Goal: Task Accomplishment & Management: Use online tool/utility

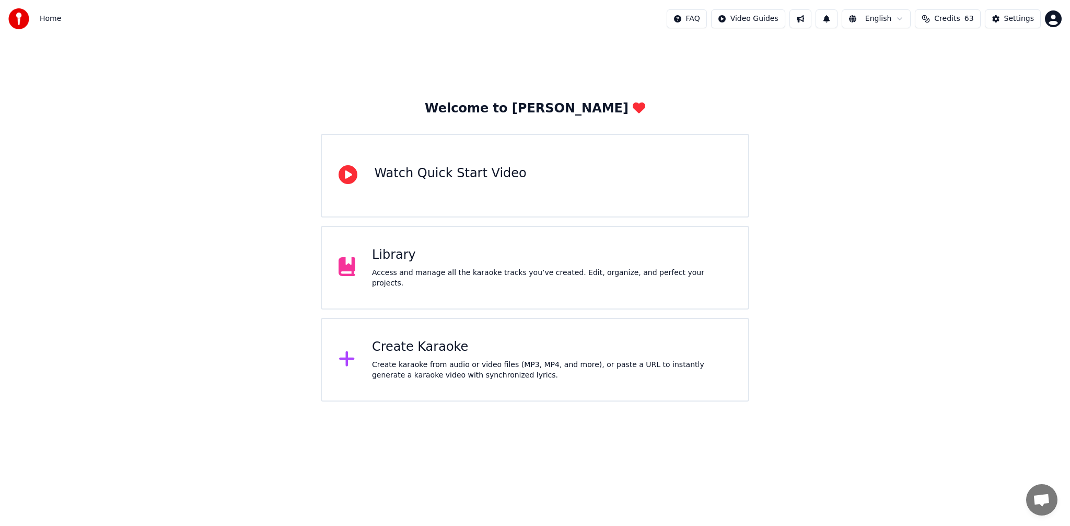
click at [478, 343] on div "Create Karaoke" at bounding box center [551, 347] width 359 height 17
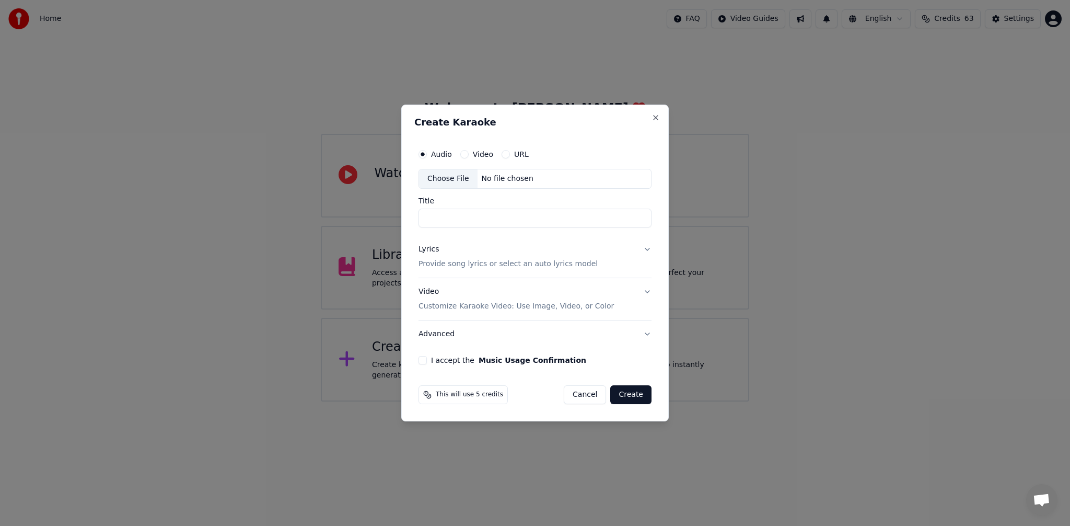
click at [452, 176] on div "Choose File" at bounding box center [448, 178] width 59 height 19
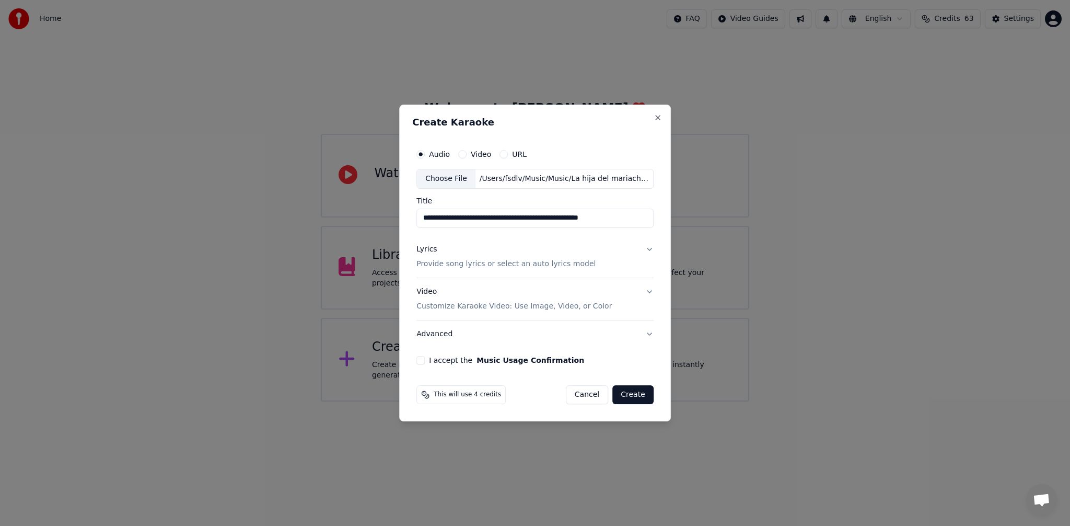
drag, startPoint x: 497, startPoint y: 219, endPoint x: 406, endPoint y: 222, distance: 90.9
click at [406, 222] on div "**********" at bounding box center [535, 262] width 272 height 317
drag, startPoint x: 568, startPoint y: 218, endPoint x: 484, endPoint y: 220, distance: 84.2
click at [484, 220] on input "**********" at bounding box center [534, 217] width 237 height 19
type input "**********"
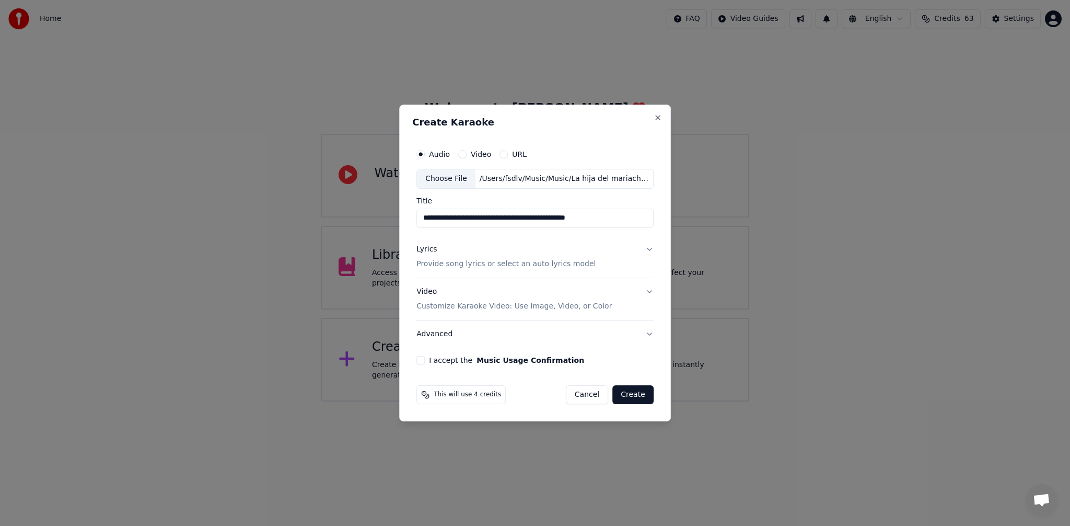
click at [495, 257] on div "Lyrics Provide song lyrics or select an auto lyrics model" at bounding box center [505, 256] width 179 height 25
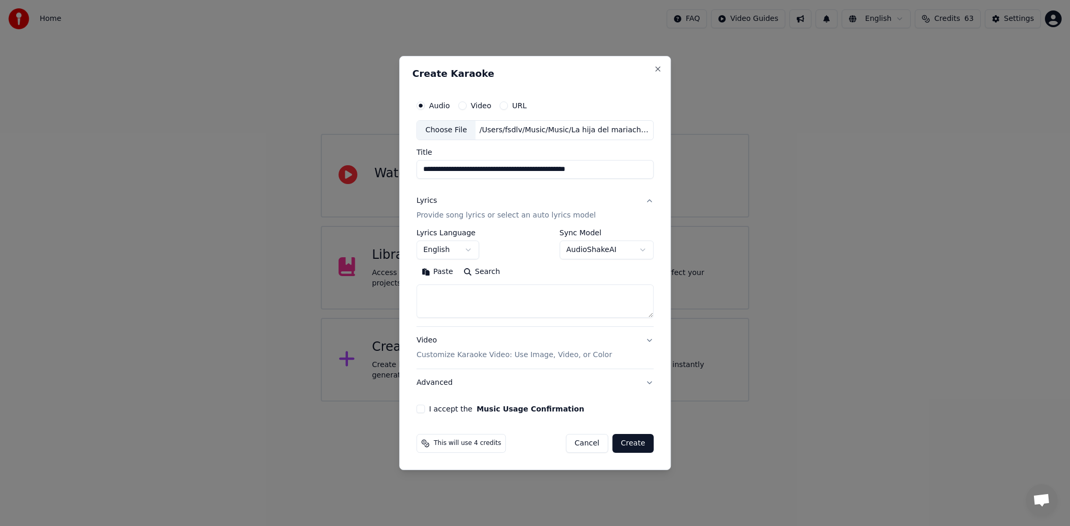
click at [497, 305] on textarea at bounding box center [534, 300] width 237 height 33
paste textarea "**********"
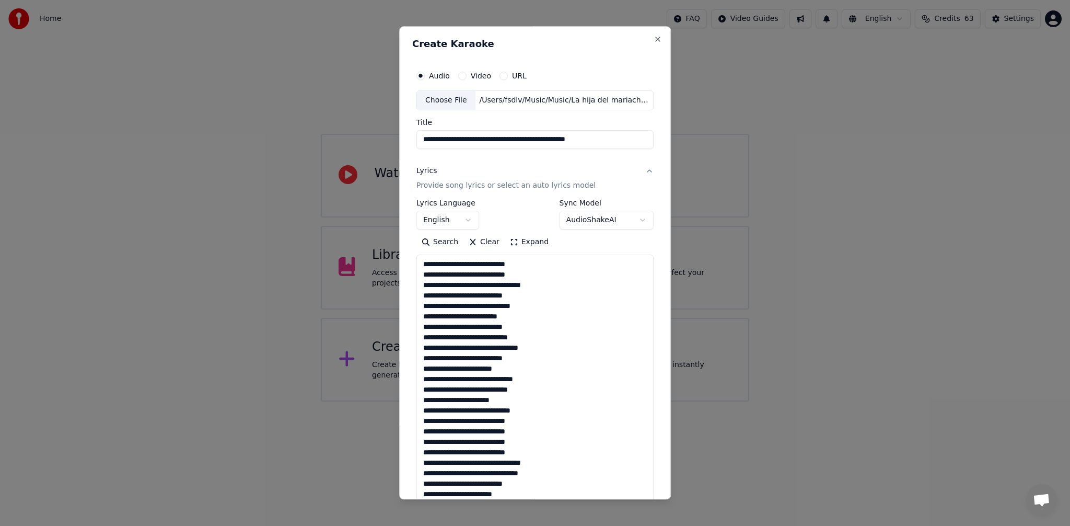
scroll to position [222, 0]
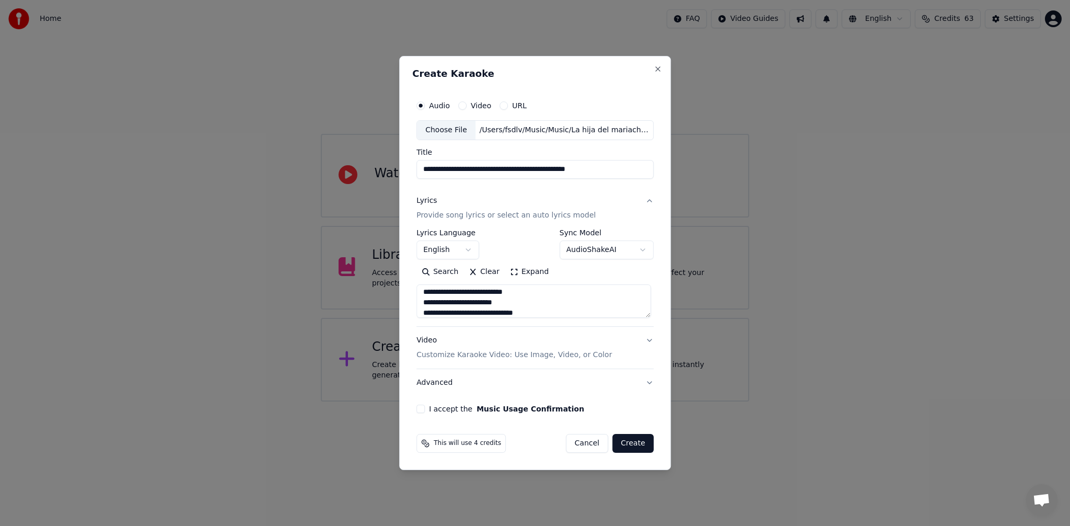
type textarea "**********"
click at [472, 251] on button "English" at bounding box center [447, 249] width 63 height 19
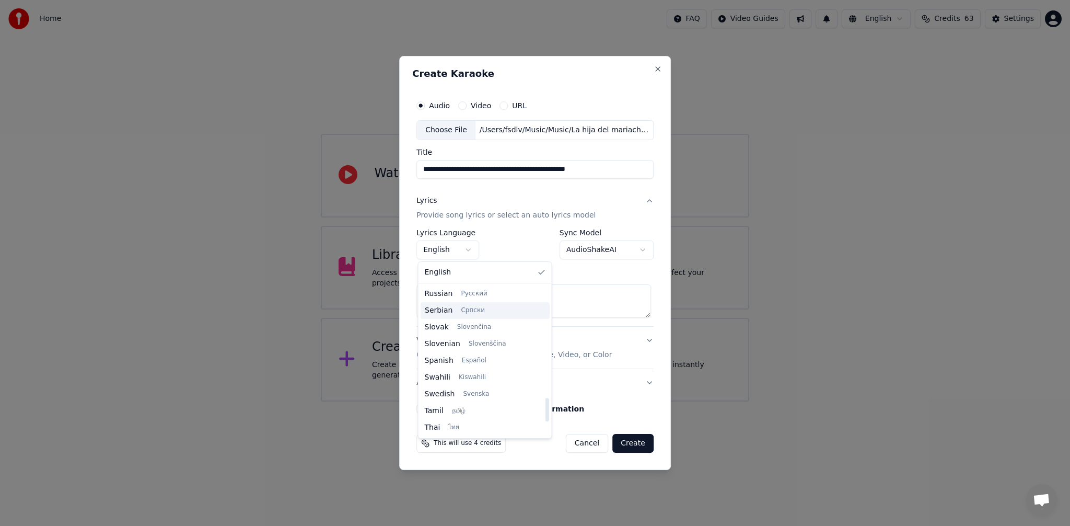
scroll to position [722, 0]
select select "**"
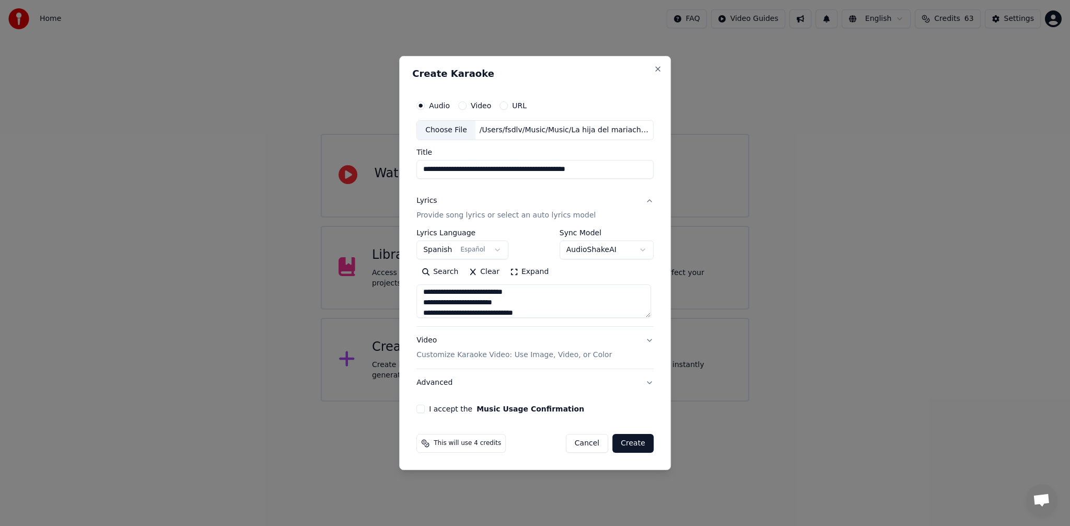
click at [521, 346] on div "Video Customize Karaoke Video: Use Image, Video, or Color" at bounding box center [513, 347] width 195 height 25
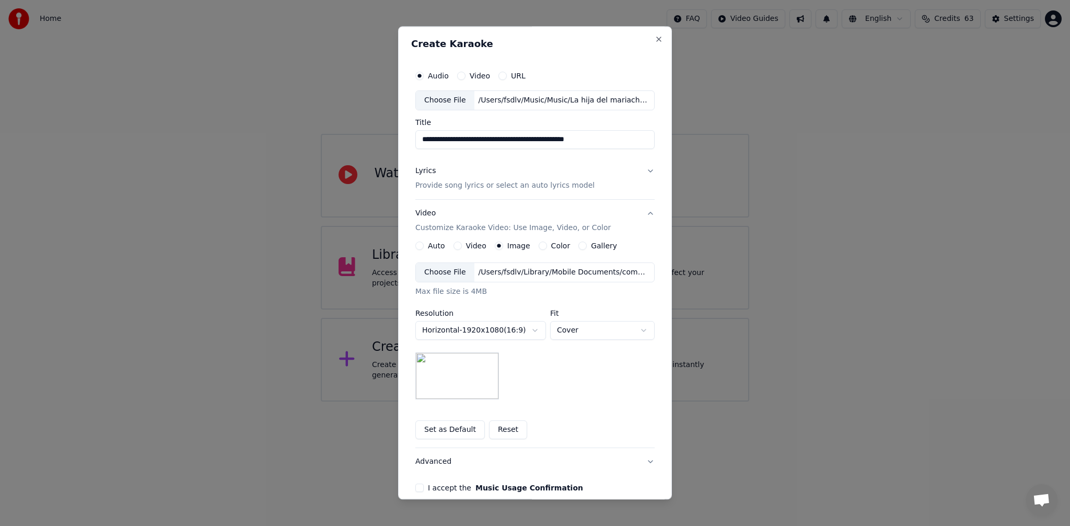
scroll to position [49, 0]
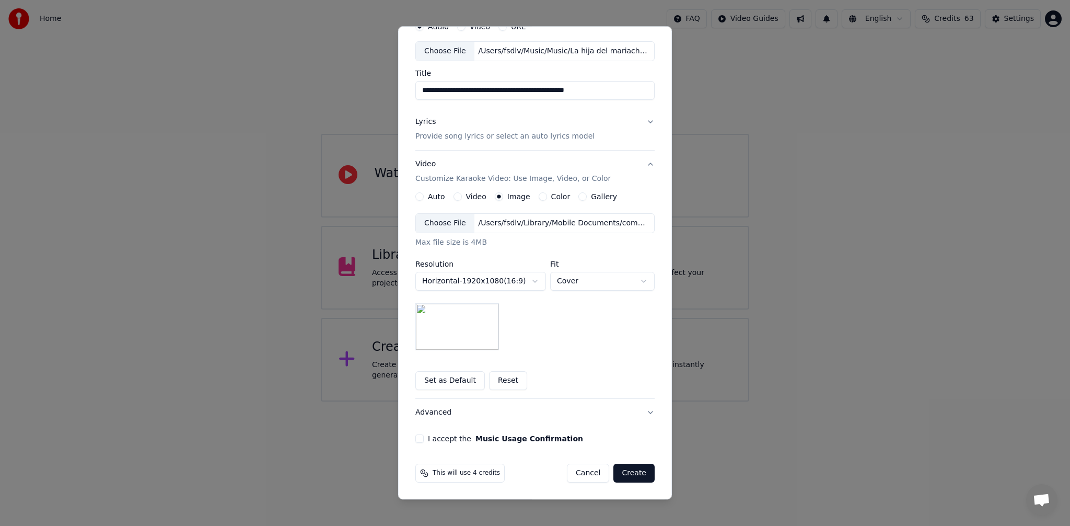
click at [416, 438] on button "I accept the Music Usage Confirmation" at bounding box center [419, 438] width 8 height 8
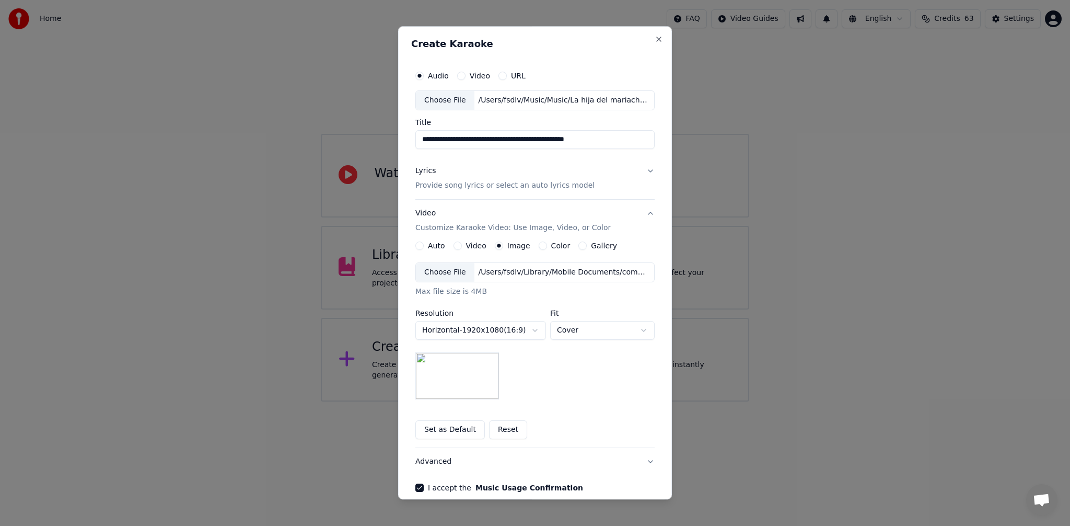
drag, startPoint x: 453, startPoint y: 142, endPoint x: 453, endPoint y: 150, distance: 8.4
click at [453, 142] on input "**********" at bounding box center [534, 139] width 239 height 19
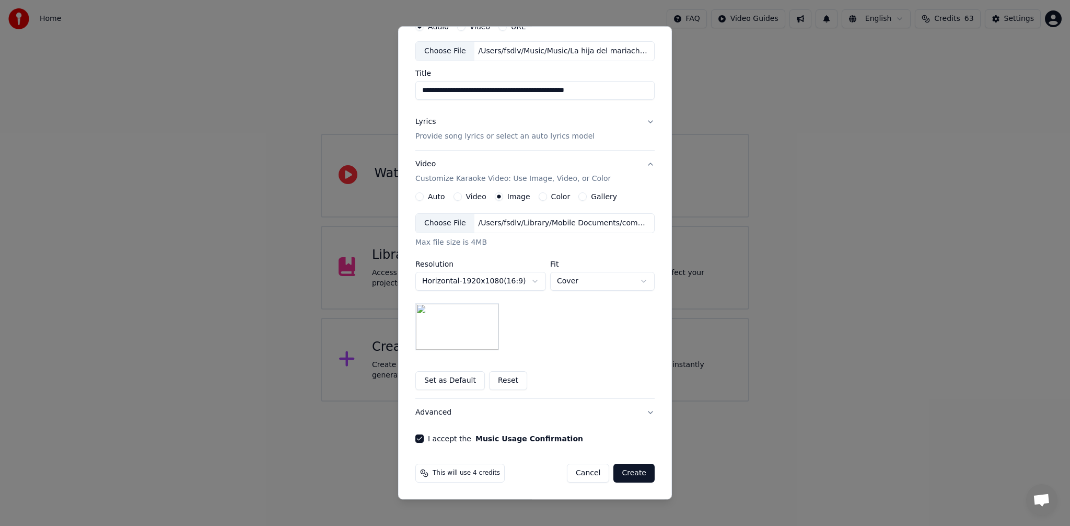
type input "**********"
click at [632, 471] on button "Create" at bounding box center [633, 472] width 41 height 19
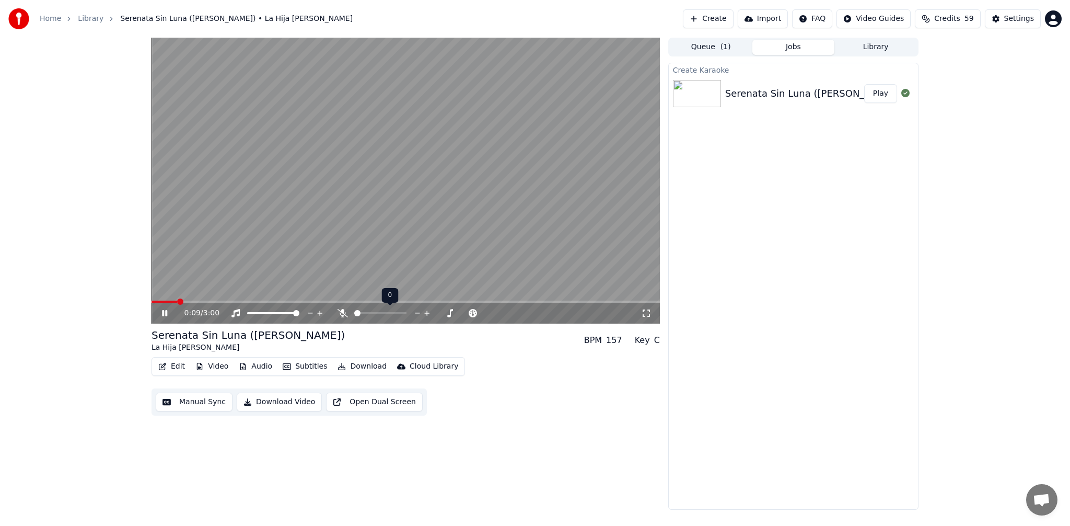
click at [348, 315] on div at bounding box center [390, 313] width 84 height 10
click at [344, 315] on icon at bounding box center [343, 313] width 10 height 8
click at [245, 300] on span at bounding box center [406, 301] width 508 height 2
click at [295, 301] on span at bounding box center [406, 301] width 508 height 2
click at [344, 301] on span at bounding box center [406, 301] width 508 height 2
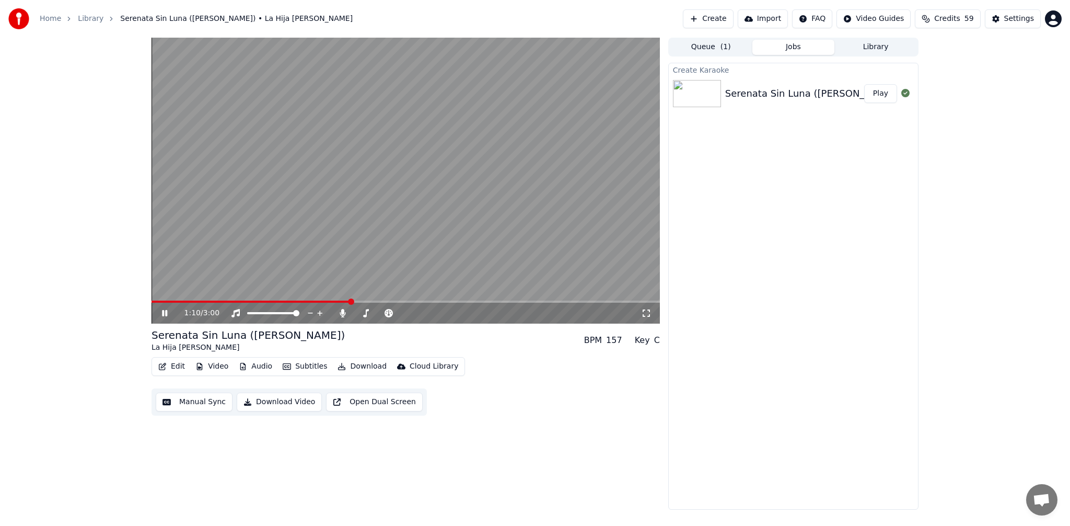
click at [376, 300] on span at bounding box center [406, 301] width 508 height 2
click at [420, 301] on span at bounding box center [406, 301] width 508 height 2
click at [447, 301] on span at bounding box center [406, 301] width 508 height 2
click at [494, 301] on span at bounding box center [406, 301] width 508 height 2
click at [523, 301] on span at bounding box center [406, 301] width 508 height 2
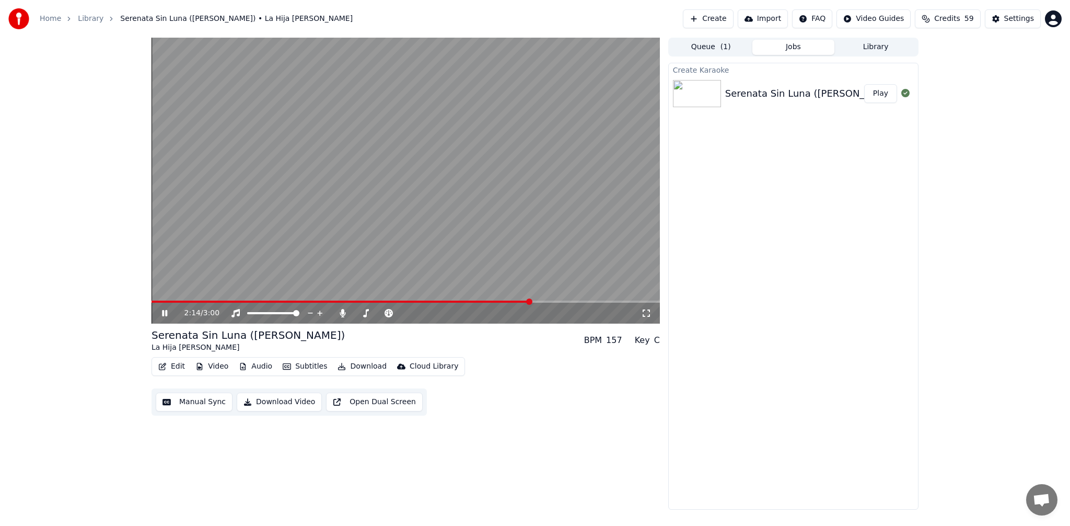
click at [545, 302] on span at bounding box center [406, 301] width 508 height 2
click at [564, 301] on span at bounding box center [406, 301] width 508 height 2
click at [581, 301] on span at bounding box center [406, 301] width 508 height 2
click at [597, 300] on span at bounding box center [406, 301] width 508 height 2
click at [623, 301] on span at bounding box center [406, 301] width 508 height 2
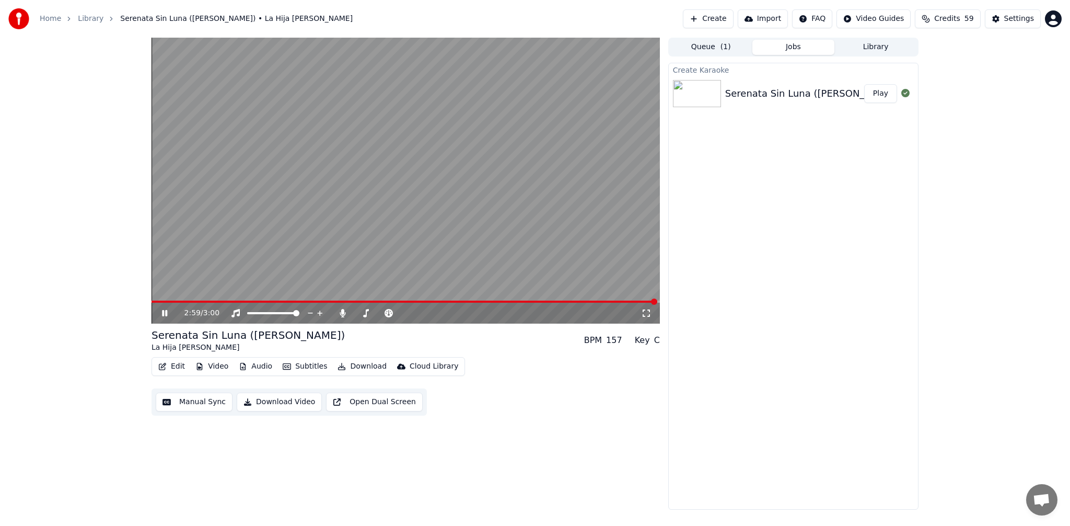
click at [398, 231] on video at bounding box center [406, 181] width 508 height 286
click at [346, 313] on icon at bounding box center [343, 313] width 10 height 8
click at [373, 366] on button "Download" at bounding box center [361, 366] width 57 height 15
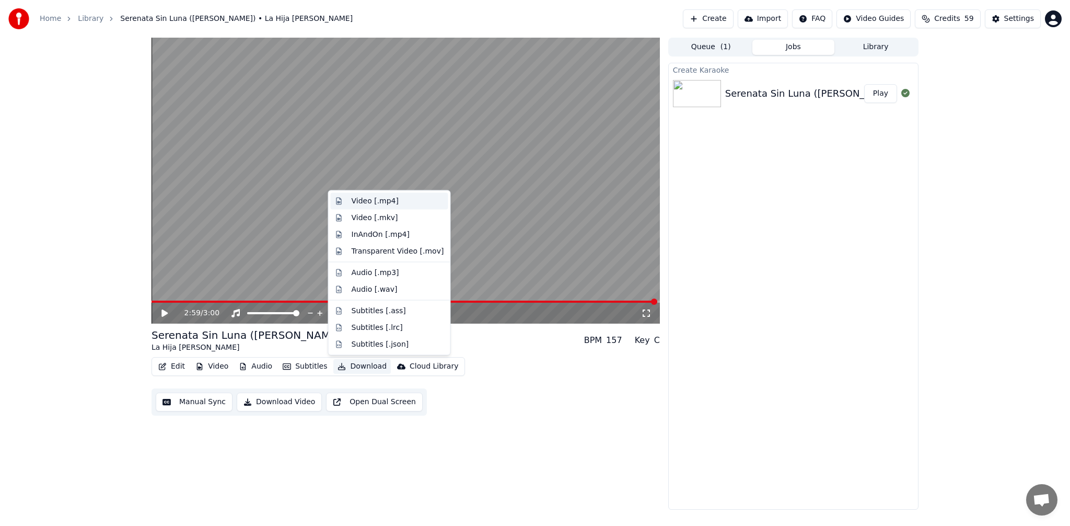
click at [376, 200] on div "Video [.mp4]" at bounding box center [375, 201] width 47 height 10
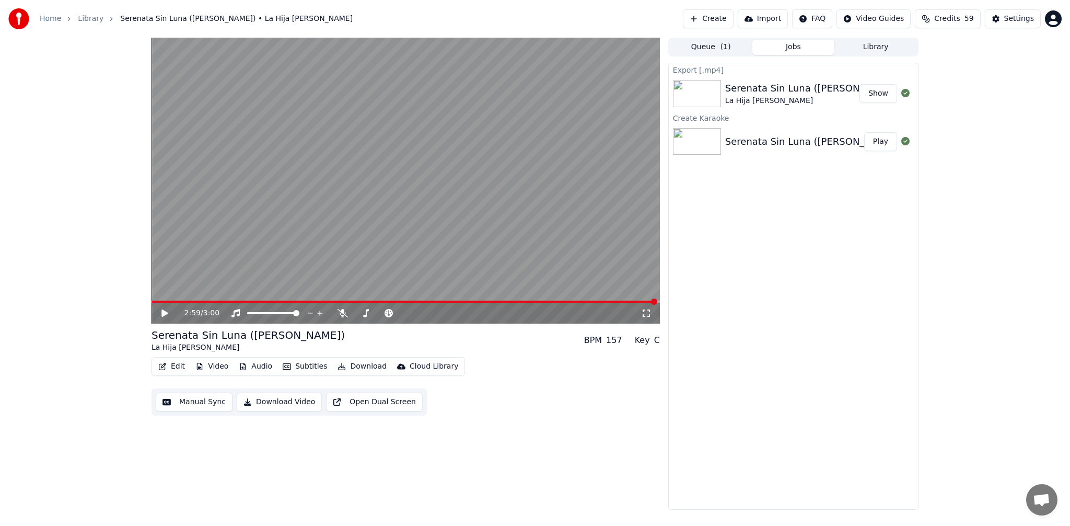
click at [168, 315] on icon at bounding box center [172, 313] width 25 height 8
click at [344, 315] on icon at bounding box center [343, 313] width 10 height 8
click at [164, 314] on icon at bounding box center [164, 312] width 6 height 7
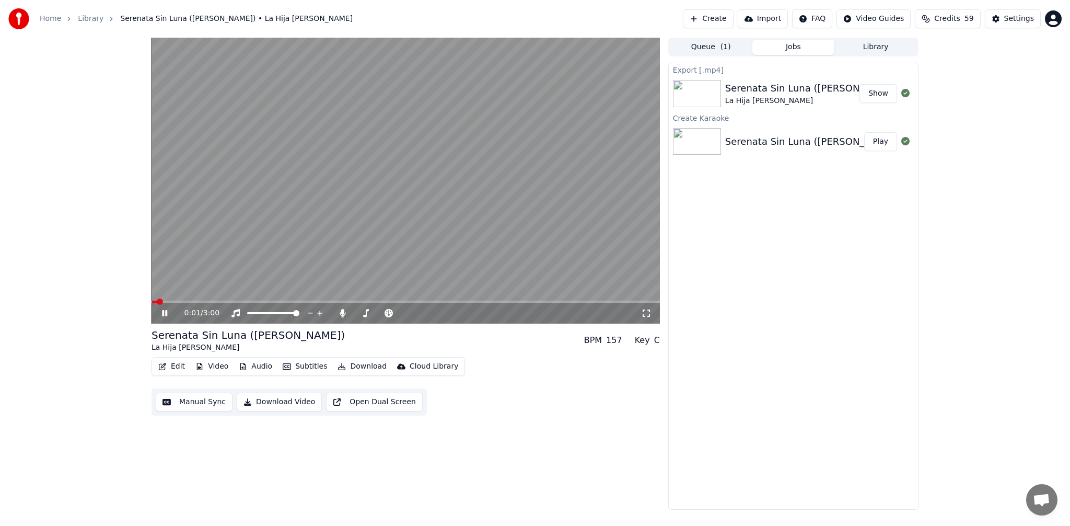
click at [164, 314] on icon at bounding box center [164, 313] width 5 height 6
click at [176, 363] on button "Edit" at bounding box center [171, 366] width 35 height 15
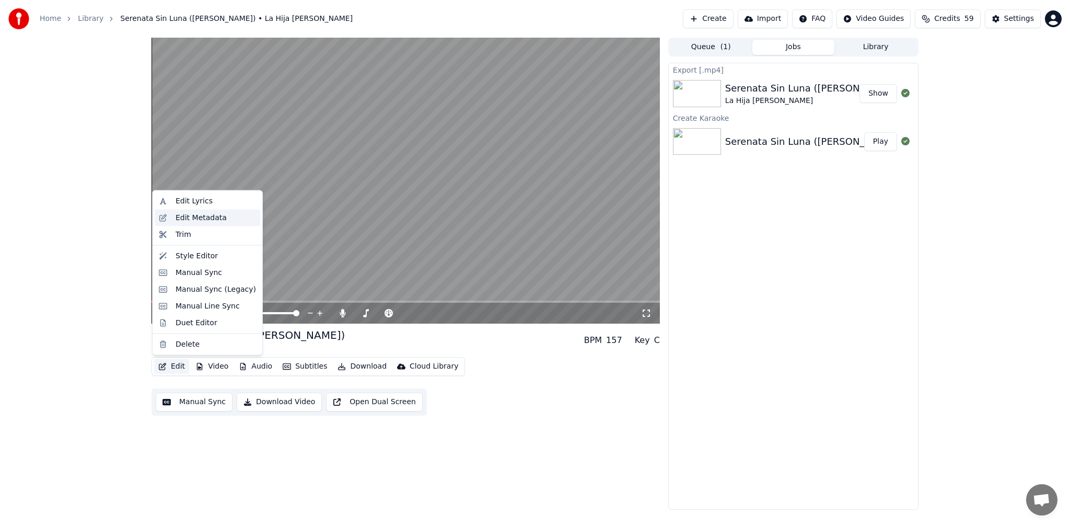
click at [204, 218] on div "Edit Metadata" at bounding box center [201, 217] width 51 height 10
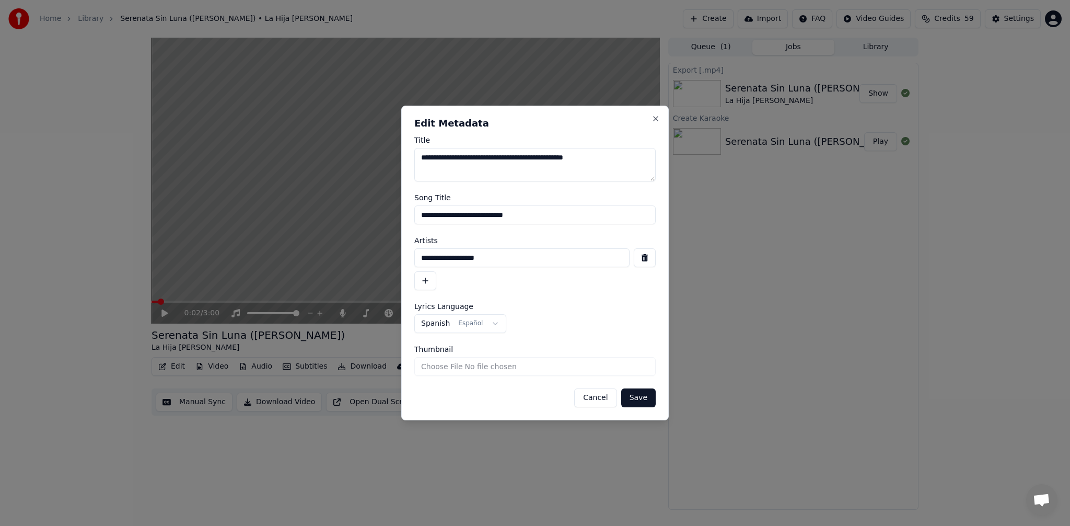
click at [523, 159] on textarea "**********" at bounding box center [534, 164] width 241 height 33
type textarea "**********"
click at [650, 401] on button "Save" at bounding box center [638, 397] width 34 height 19
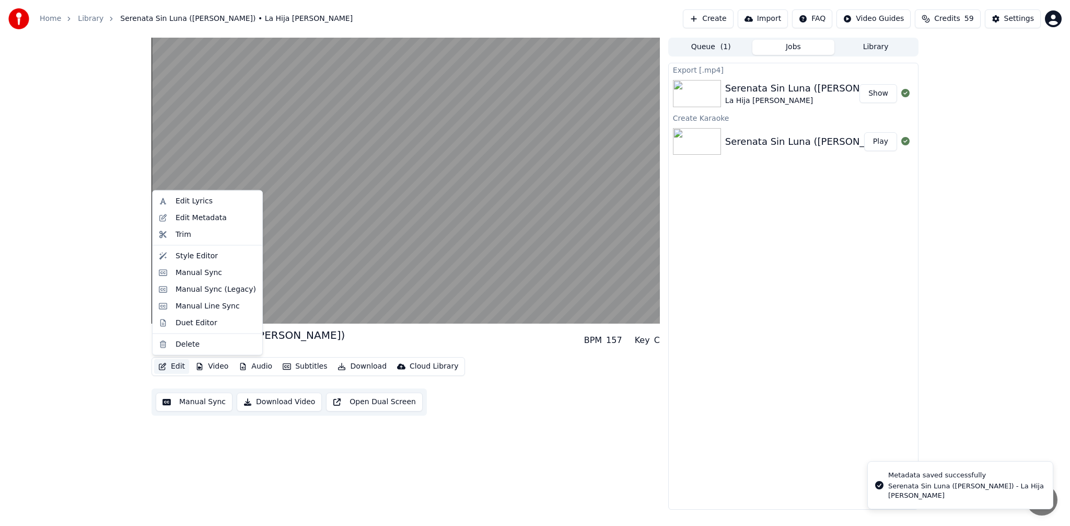
click at [180, 368] on button "Edit" at bounding box center [171, 366] width 35 height 15
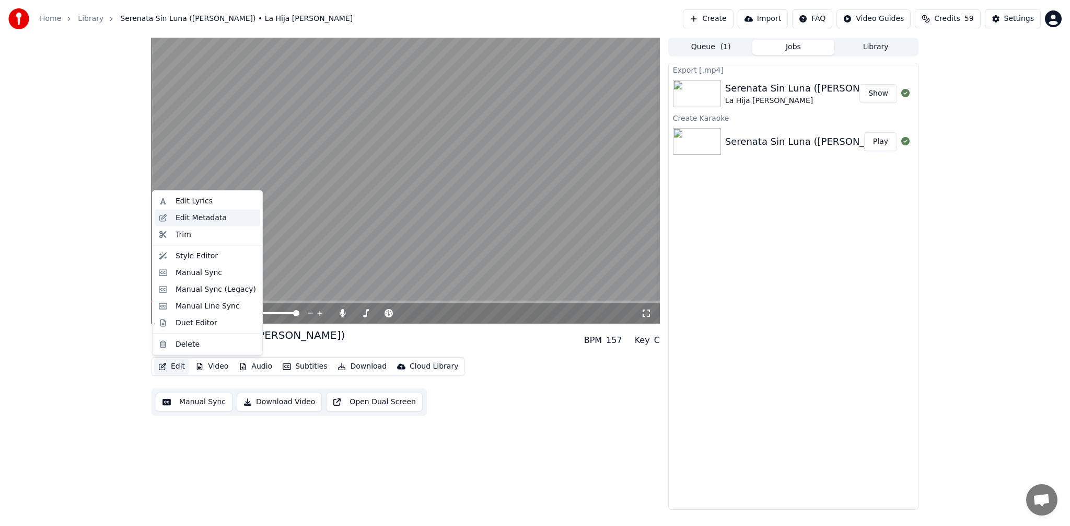
click at [219, 213] on div "Edit Metadata" at bounding box center [201, 217] width 51 height 10
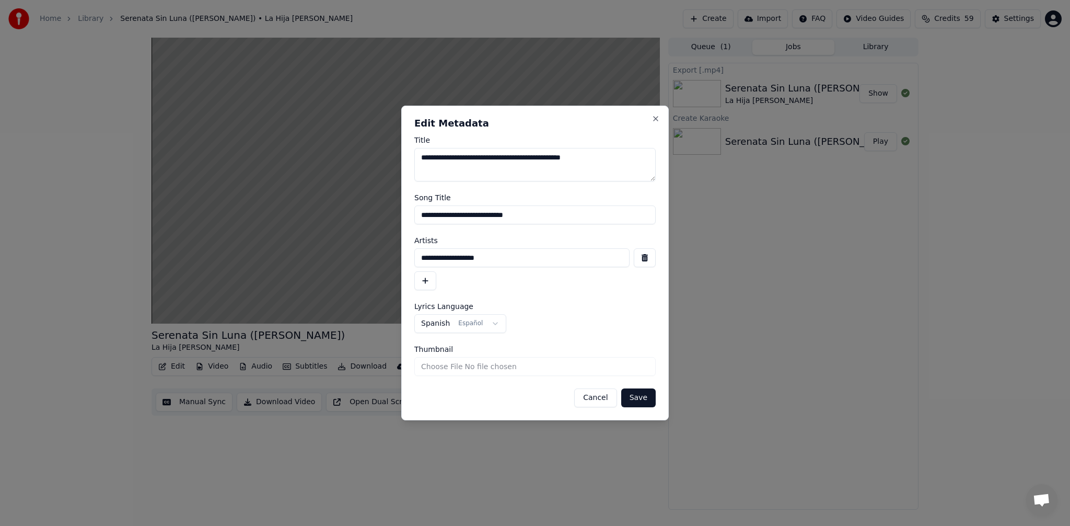
click at [516, 215] on input "**********" at bounding box center [534, 214] width 241 height 19
type input "**********"
click at [646, 393] on button "Save" at bounding box center [638, 397] width 34 height 19
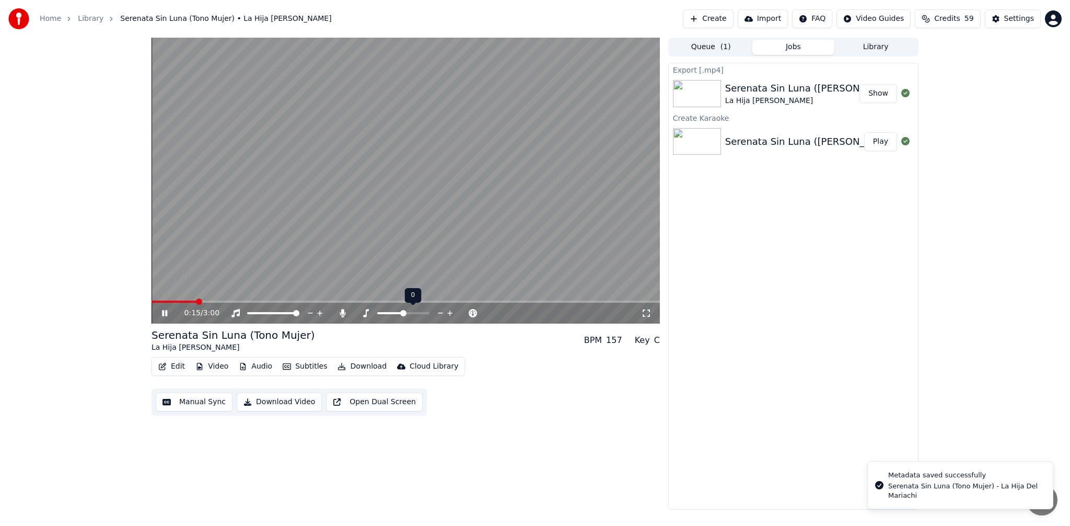
click at [448, 313] on icon at bounding box center [449, 312] width 5 height 5
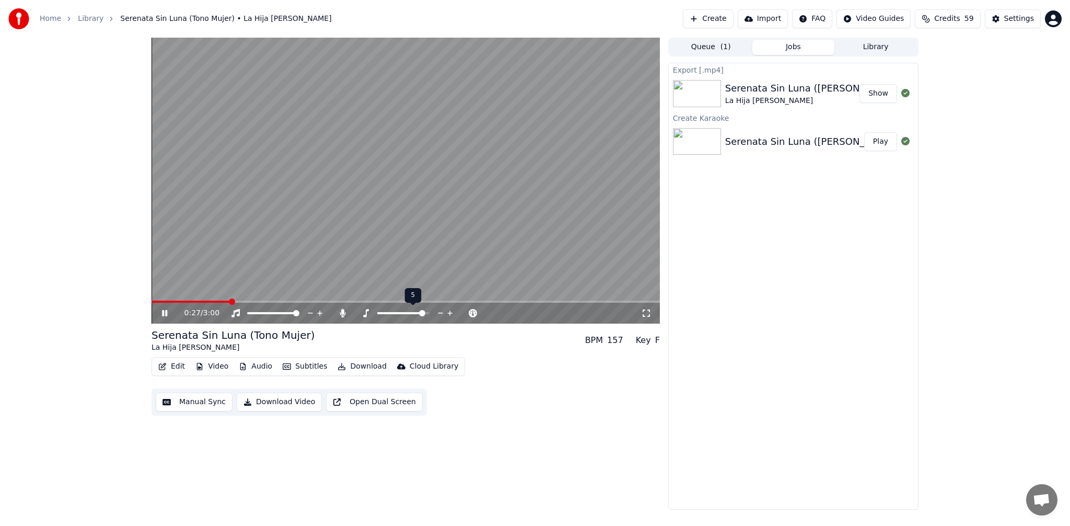
click at [441, 312] on icon at bounding box center [440, 312] width 5 height 1
click at [342, 314] on icon at bounding box center [343, 313] width 6 height 8
click at [321, 314] on icon at bounding box center [320, 313] width 10 height 10
click at [428, 313] on icon at bounding box center [426, 312] width 5 height 5
click at [417, 313] on icon at bounding box center [417, 312] width 5 height 1
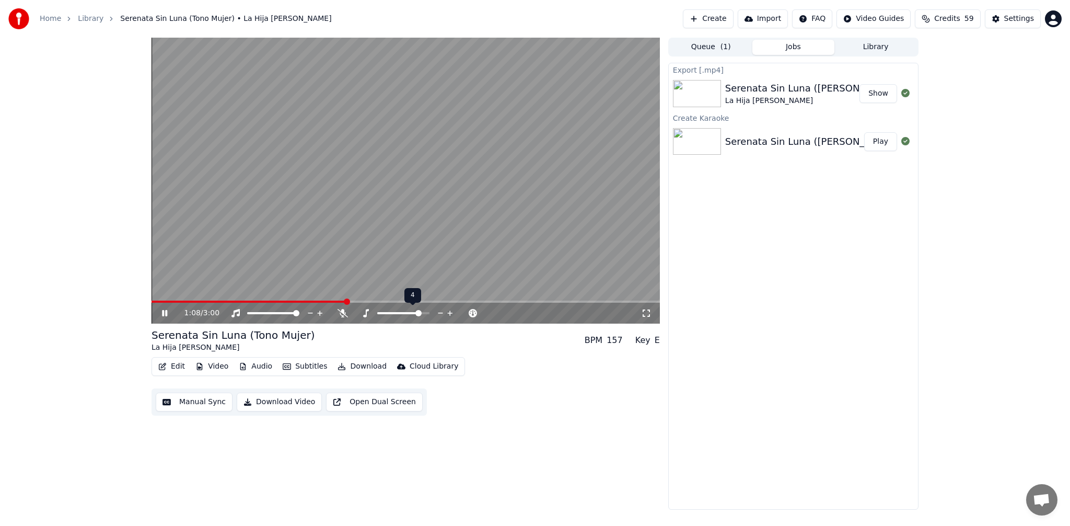
click at [449, 313] on icon at bounding box center [449, 312] width 5 height 5
click at [399, 301] on span at bounding box center [406, 301] width 508 height 2
click at [438, 312] on icon at bounding box center [440, 312] width 5 height 1
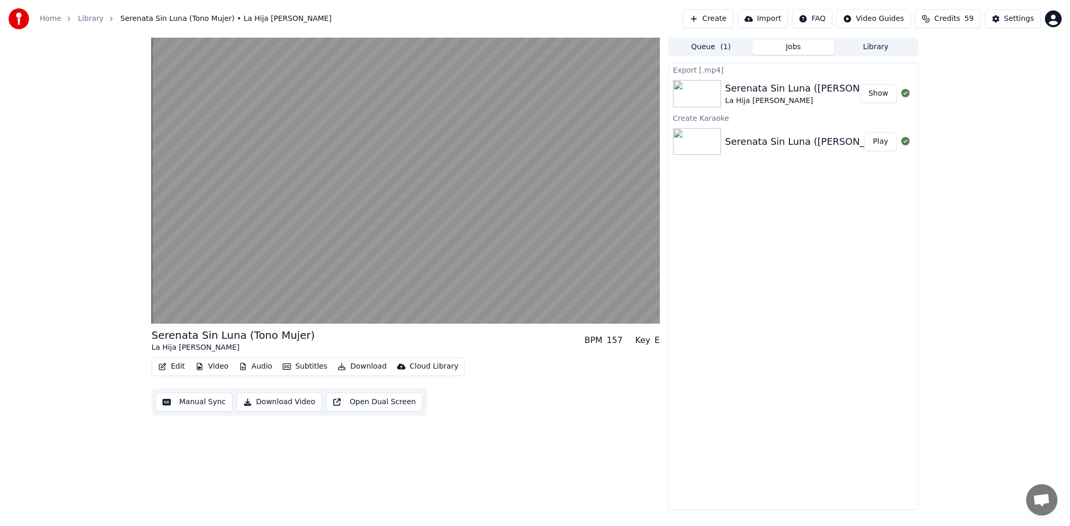
click at [176, 367] on button "Edit" at bounding box center [171, 366] width 35 height 15
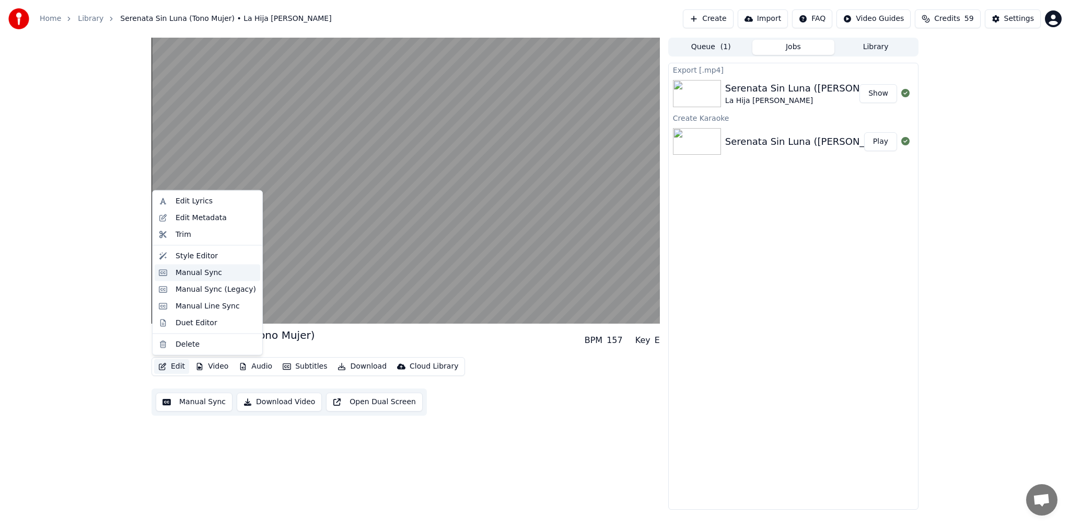
click at [205, 270] on div "Manual Sync" at bounding box center [199, 272] width 46 height 10
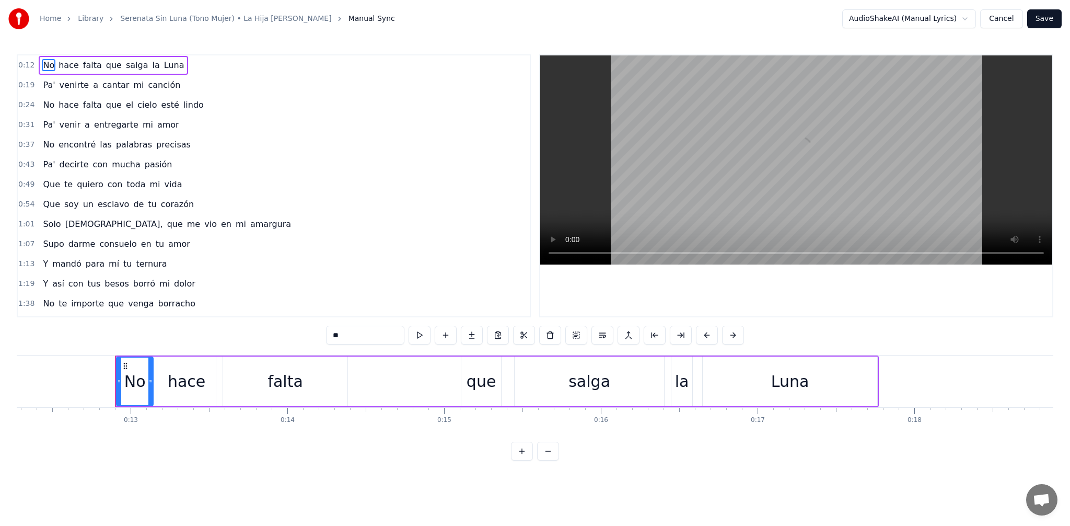
scroll to position [0, 1970]
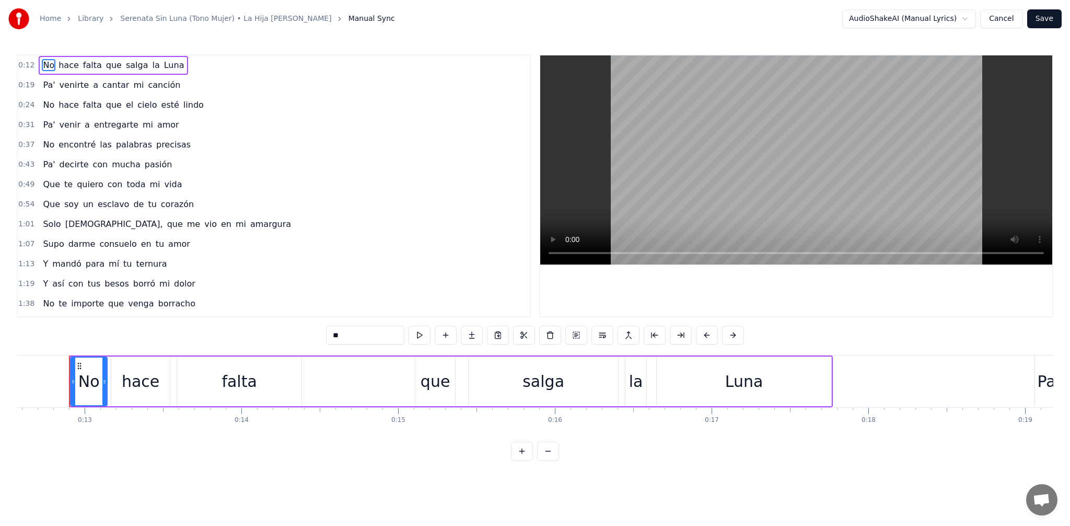
click at [104, 204] on span "esclavo" at bounding box center [113, 204] width 33 height 12
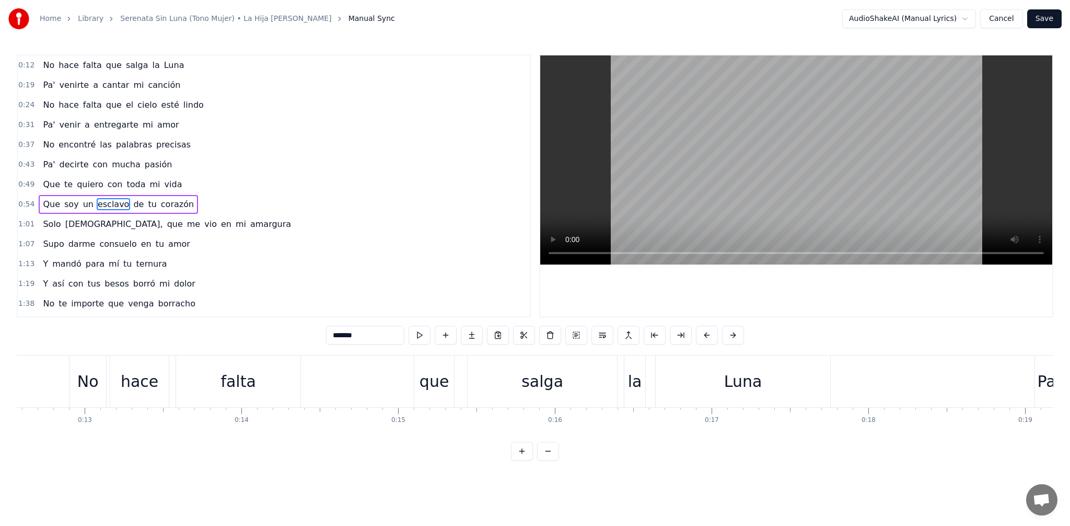
scroll to position [6, 0]
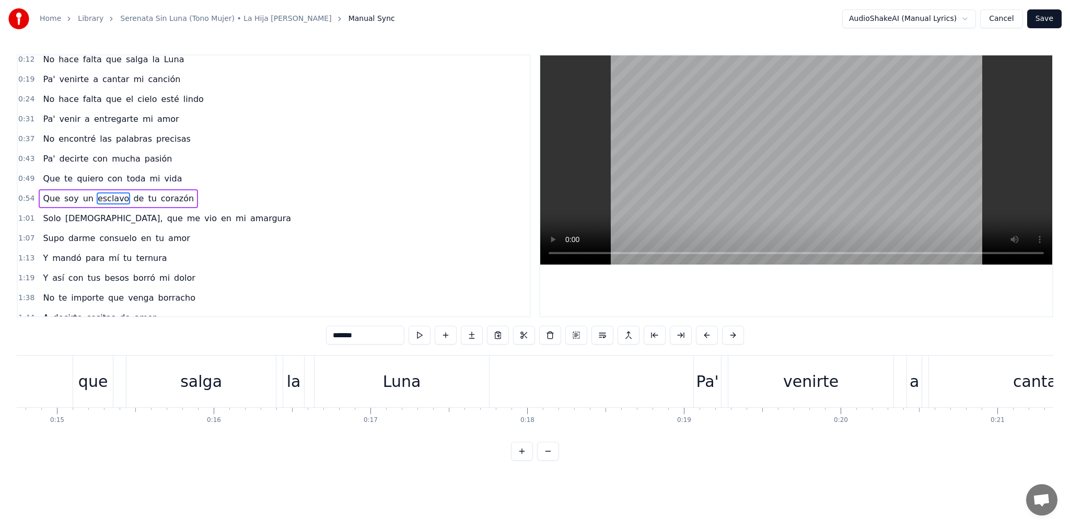
click at [104, 204] on span "esclavo" at bounding box center [113, 198] width 33 height 12
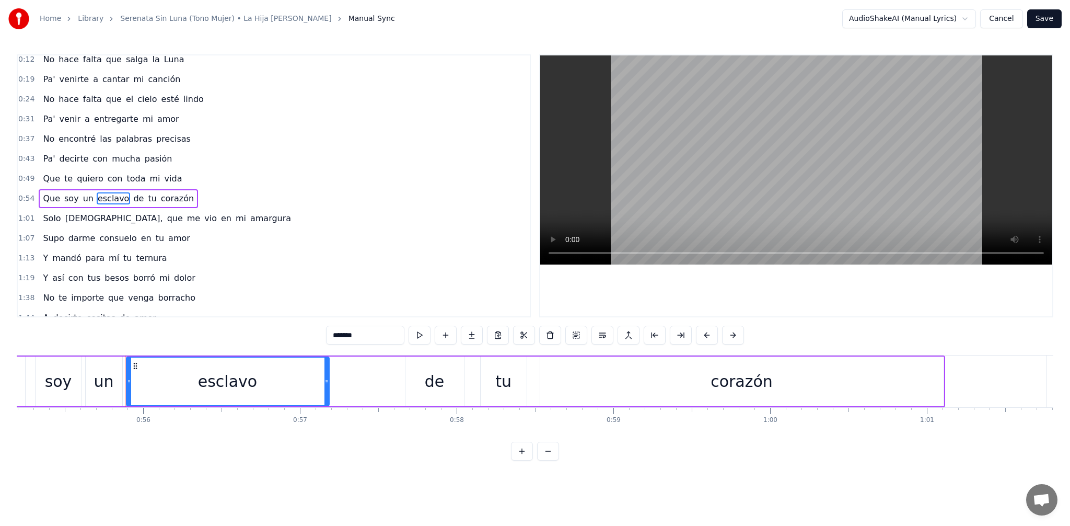
scroll to position [0, 8706]
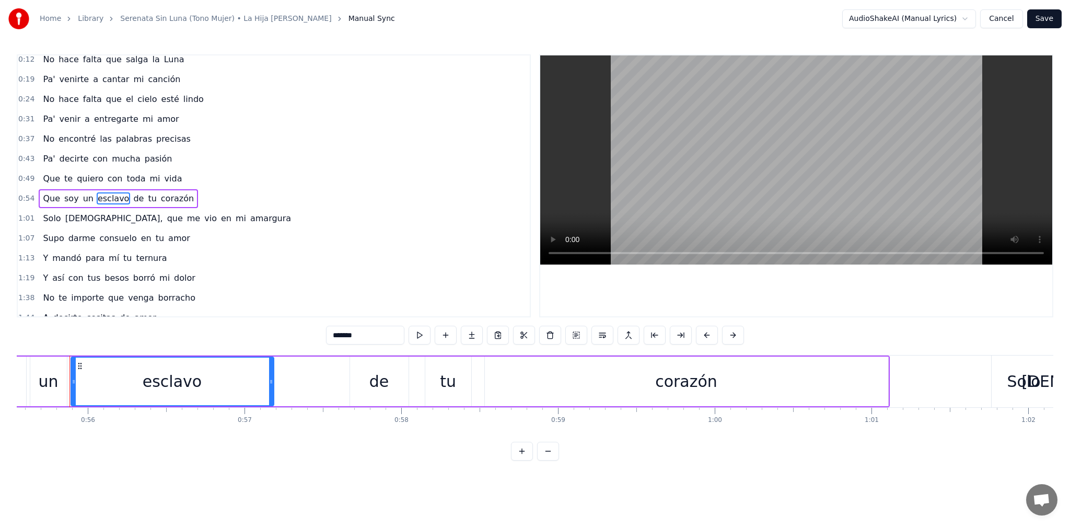
click at [86, 199] on span "un" at bounding box center [88, 198] width 13 height 12
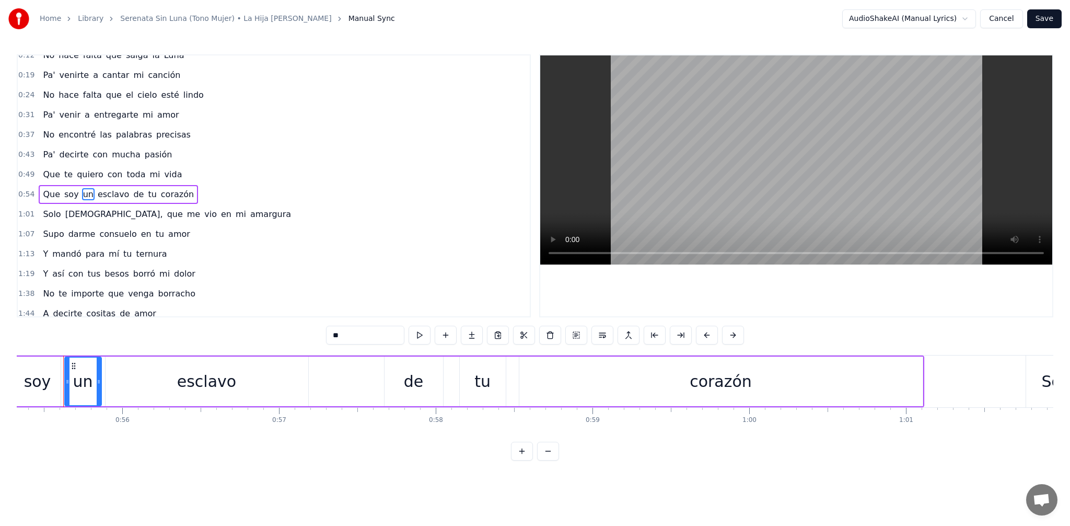
scroll to position [0, 8665]
click at [352, 332] on input "**" at bounding box center [365, 334] width 78 height 19
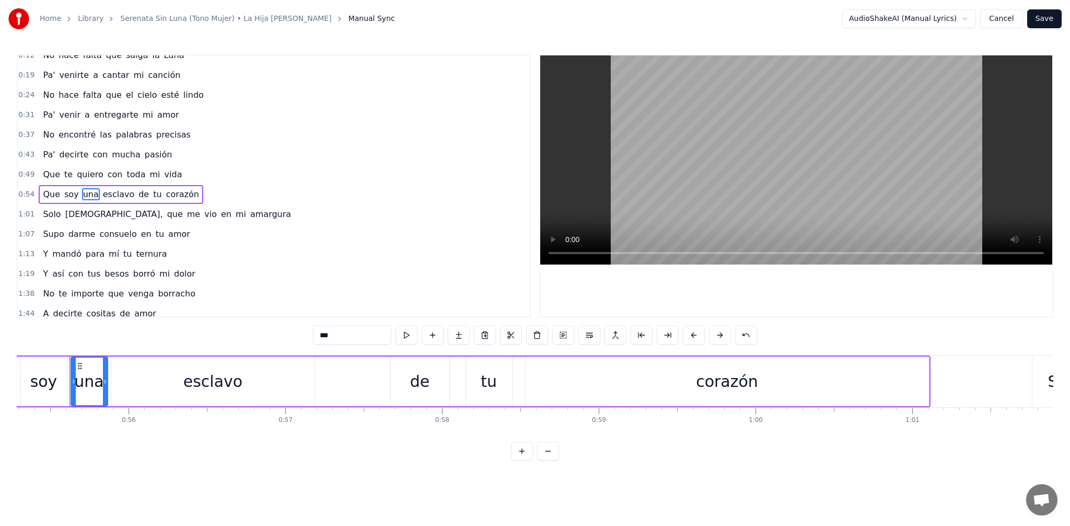
click at [114, 196] on span "esclavo" at bounding box center [118, 194] width 33 height 12
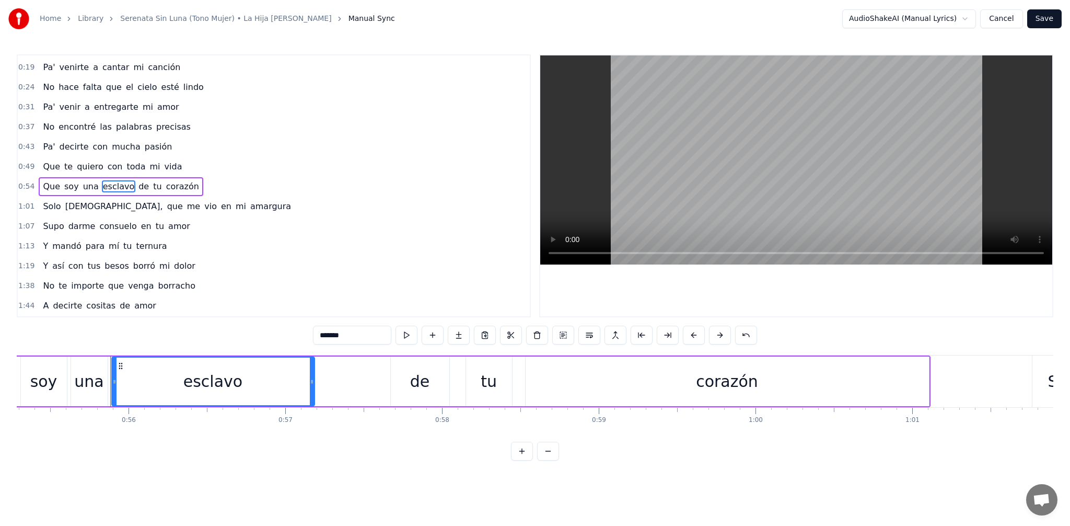
scroll to position [18, 0]
click at [376, 330] on input "*******" at bounding box center [352, 334] width 78 height 19
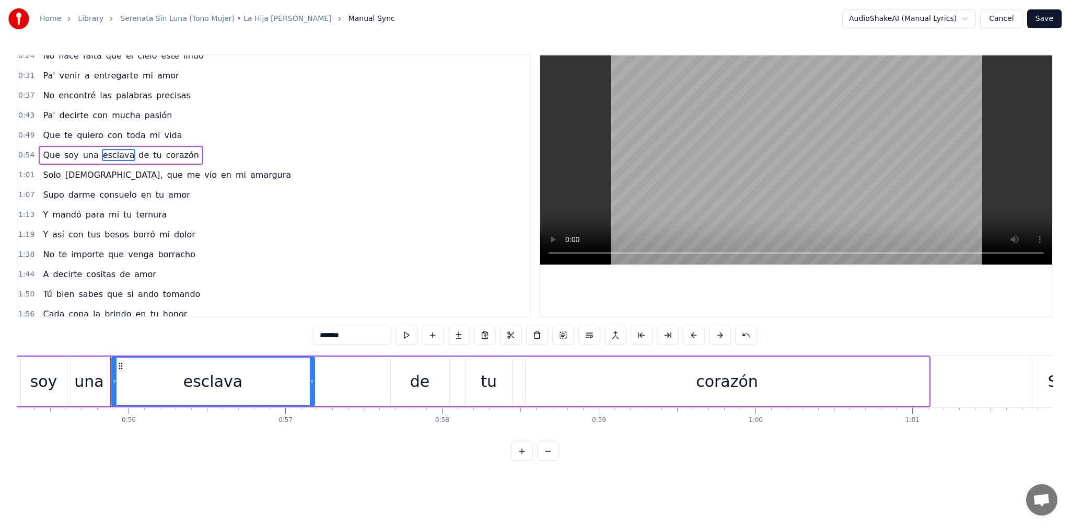
scroll to position [60, 0]
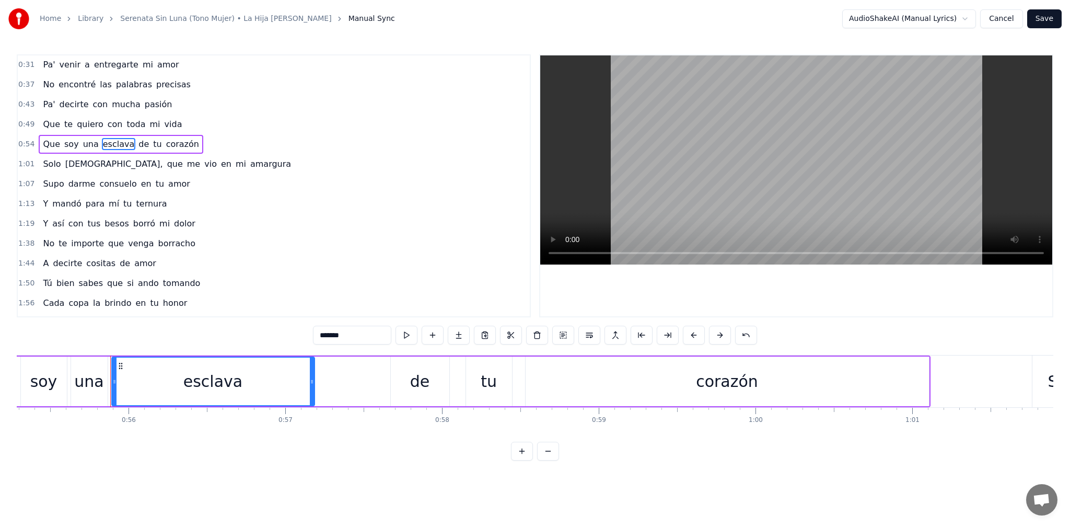
click at [171, 246] on span "borracho" at bounding box center [176, 243] width 39 height 12
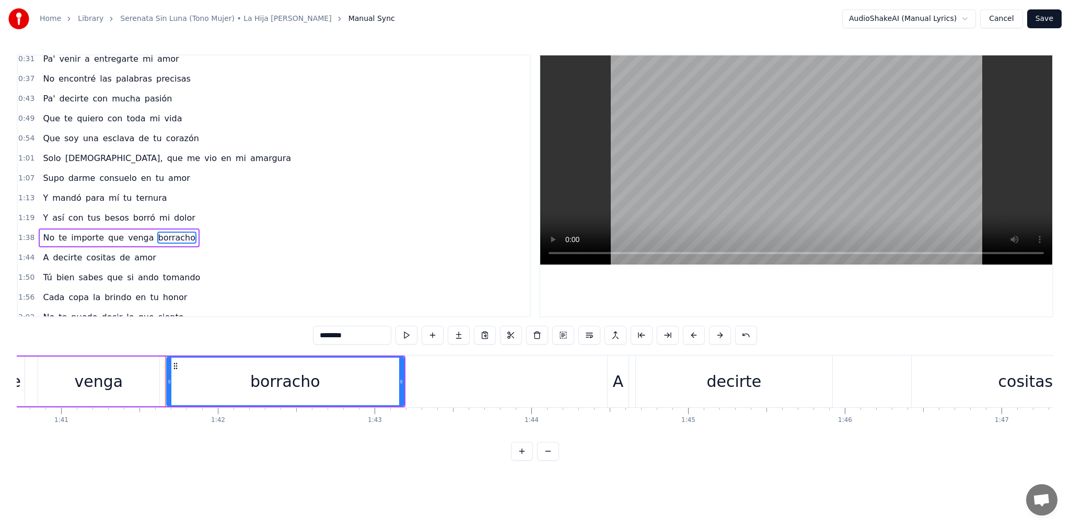
scroll to position [0, 15882]
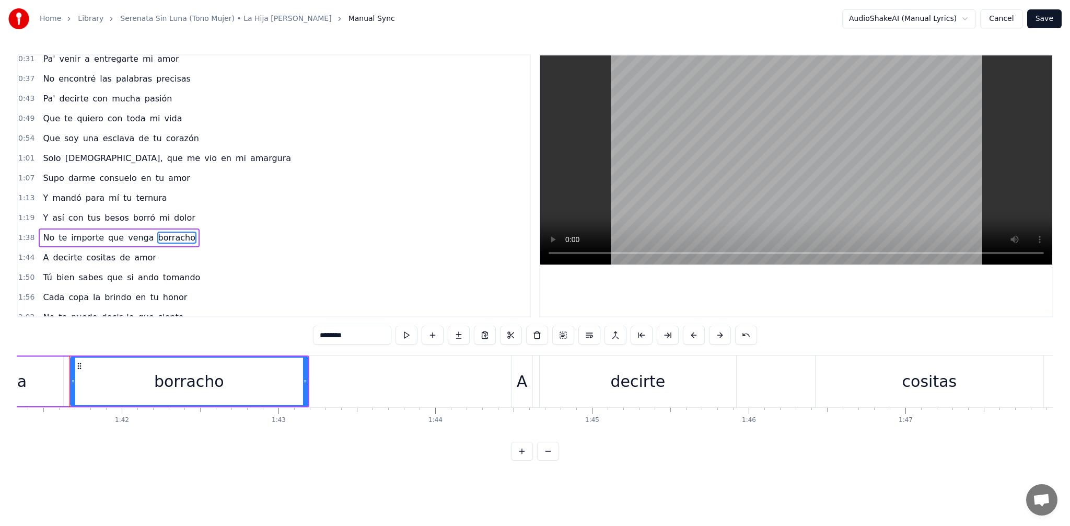
click at [373, 334] on input "********" at bounding box center [352, 334] width 78 height 19
click at [185, 277] on span "tomando" at bounding box center [182, 277] width 40 height 12
type input "*******"
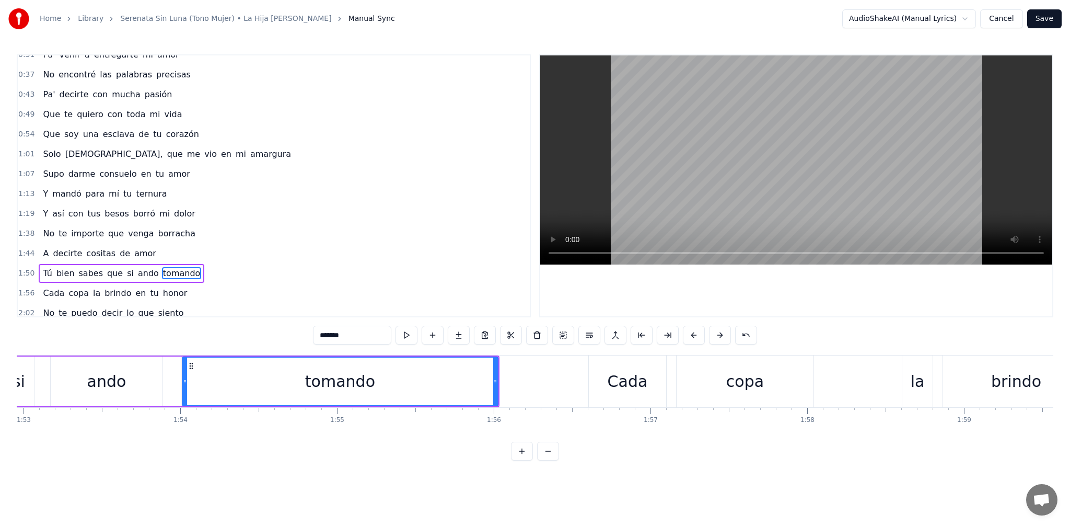
scroll to position [0, 17816]
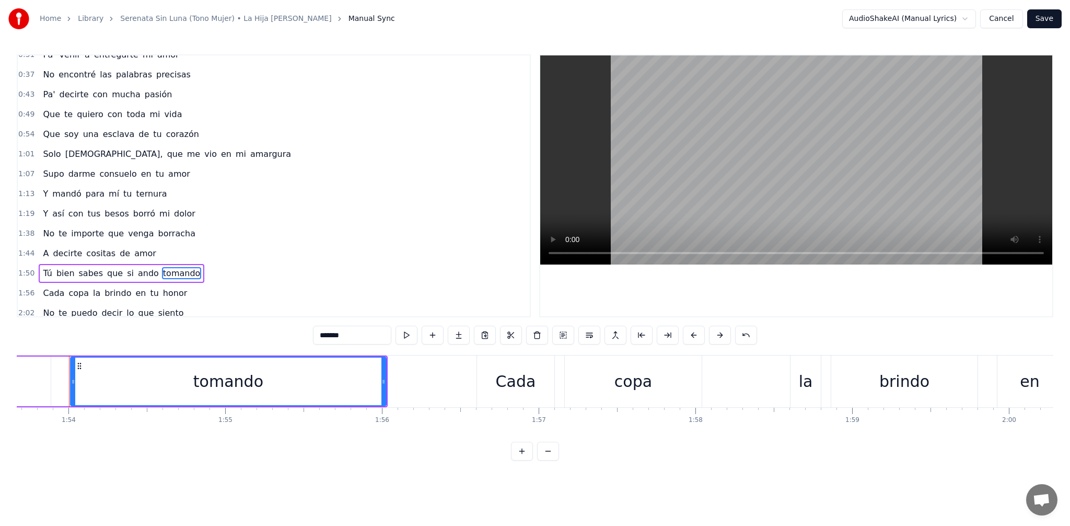
click at [374, 332] on input "*******" at bounding box center [352, 334] width 78 height 19
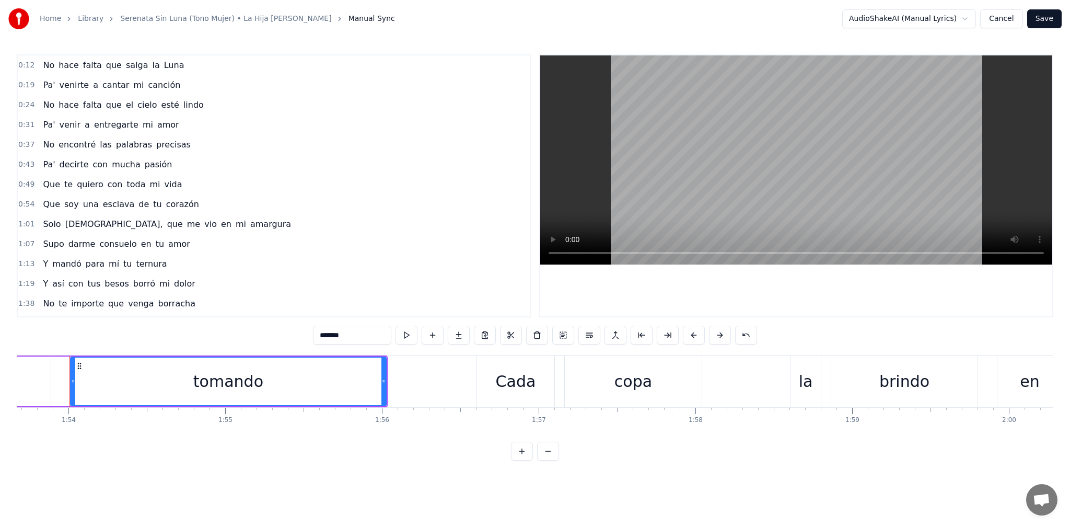
scroll to position [42, 0]
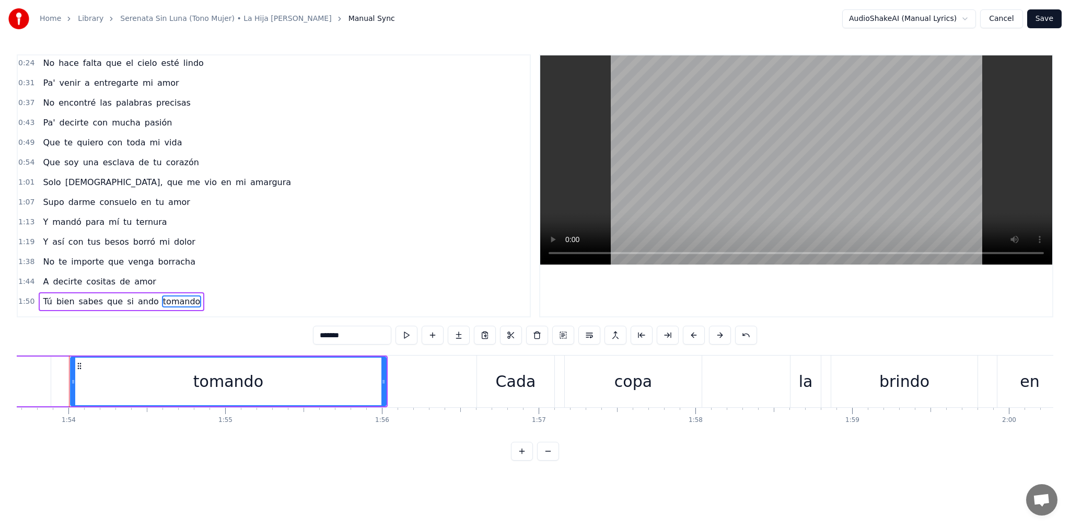
click at [1041, 22] on button "Save" at bounding box center [1044, 18] width 34 height 19
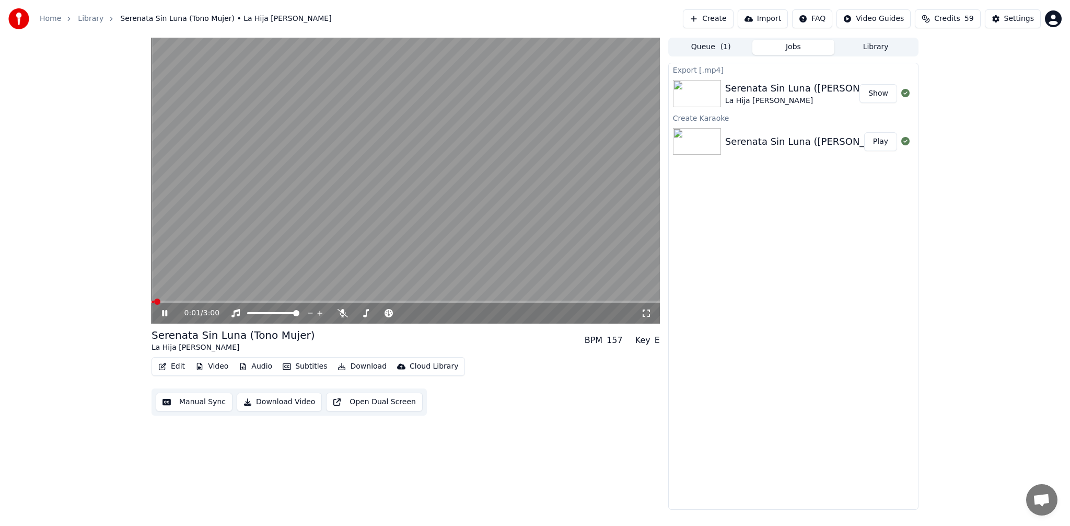
click at [154, 302] on span at bounding box center [153, 301] width 3 height 2
click at [363, 366] on button "Download" at bounding box center [361, 366] width 57 height 15
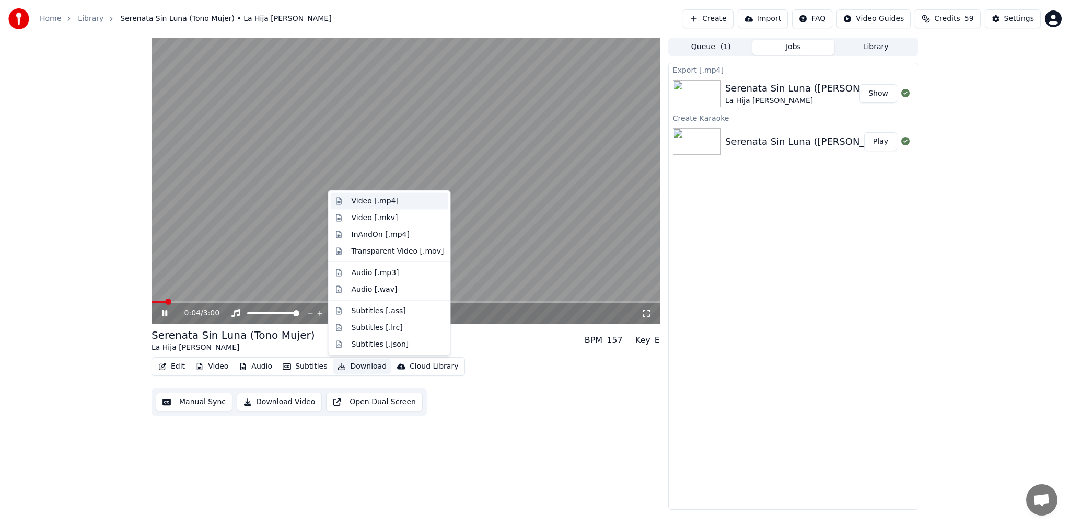
click at [387, 200] on div "Video [.mp4]" at bounding box center [375, 201] width 47 height 10
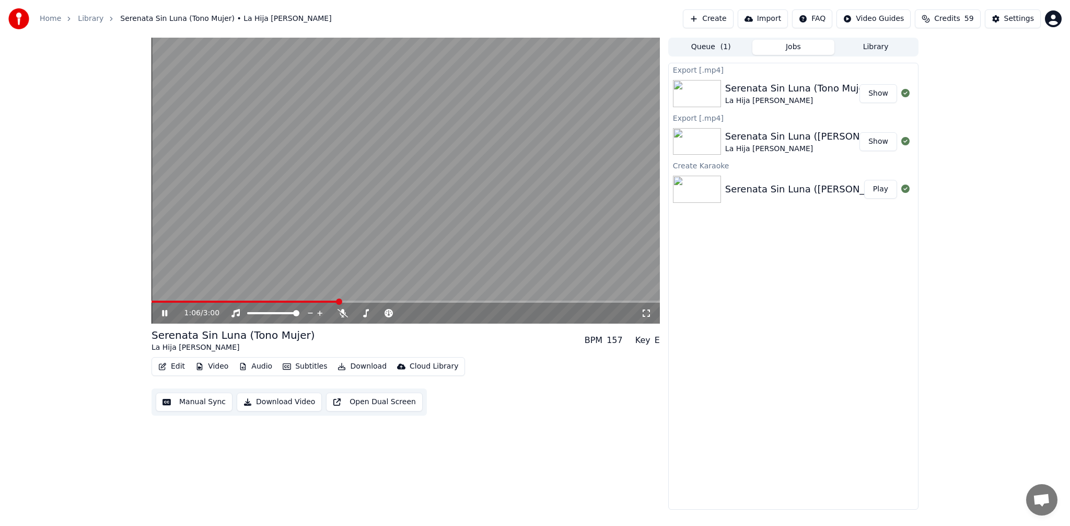
click at [396, 195] on video at bounding box center [406, 181] width 508 height 286
click at [718, 13] on button "Create" at bounding box center [708, 18] width 51 height 19
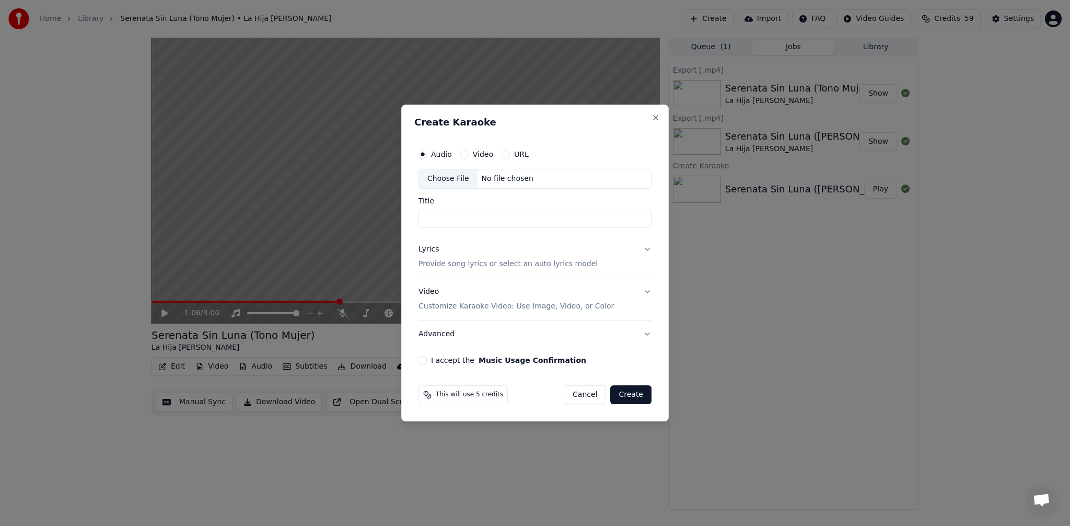
click at [456, 174] on div "Choose File" at bounding box center [448, 178] width 59 height 19
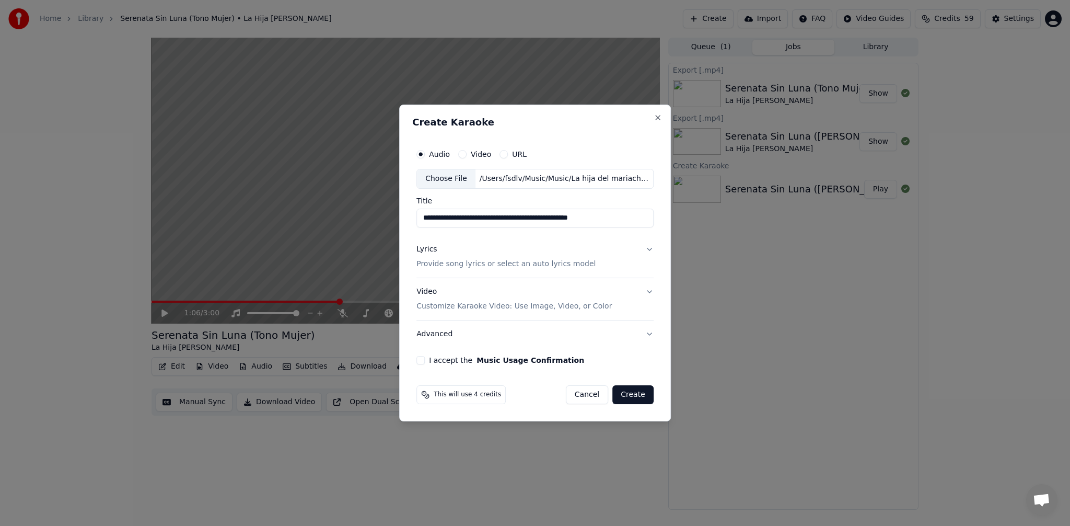
drag, startPoint x: 500, startPoint y: 219, endPoint x: 411, endPoint y: 220, distance: 88.8
click at [411, 220] on div "**********" at bounding box center [535, 262] width 272 height 317
drag, startPoint x: 473, startPoint y: 218, endPoint x: 595, endPoint y: 218, distance: 122.3
click at [595, 218] on input "**********" at bounding box center [534, 217] width 237 height 19
type input "**********"
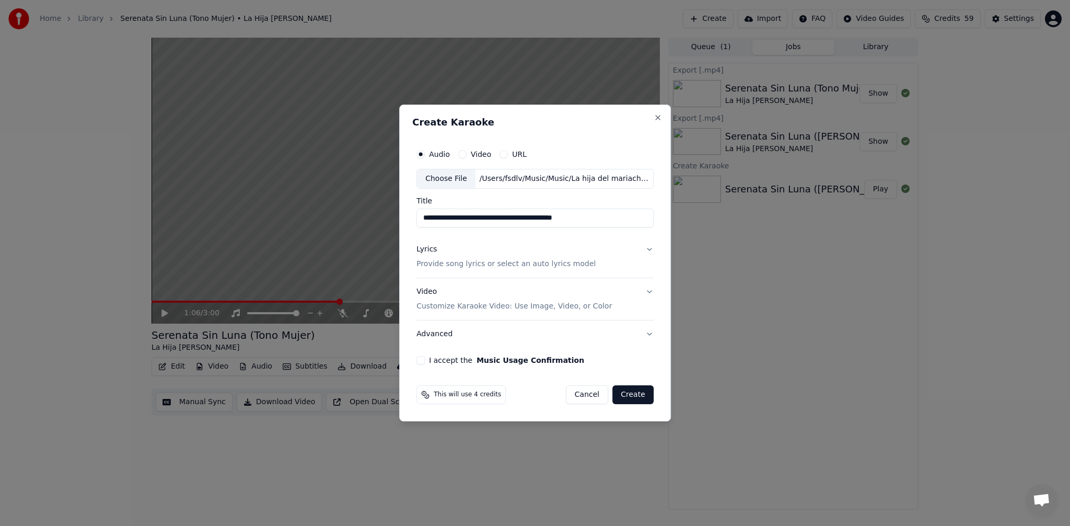
click at [581, 256] on div "Lyrics Provide song lyrics or select an auto lyrics model" at bounding box center [505, 256] width 179 height 25
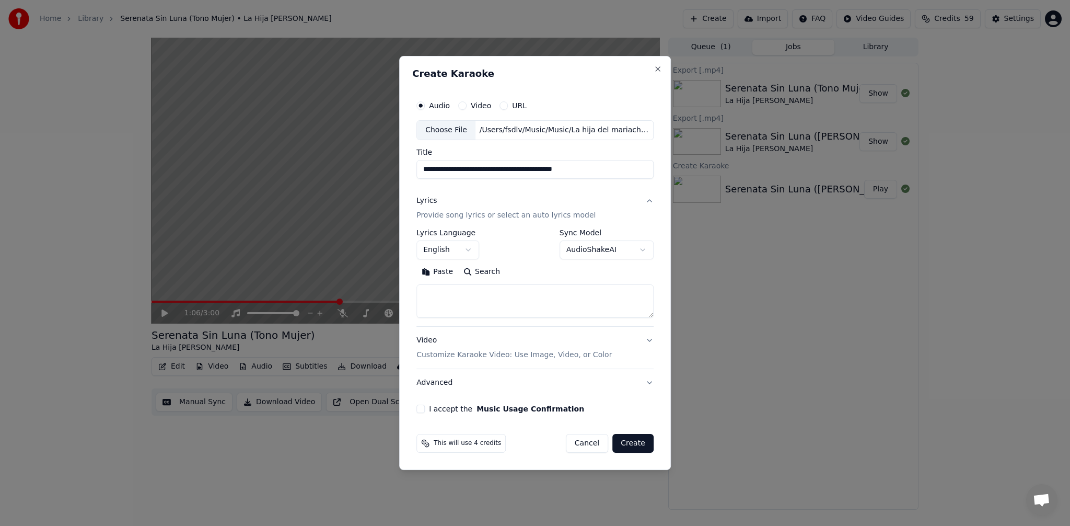
click at [466, 301] on textarea at bounding box center [534, 300] width 237 height 33
paste textarea "**********"
type textarea "**********"
click at [469, 246] on body "**********" at bounding box center [535, 263] width 1070 height 526
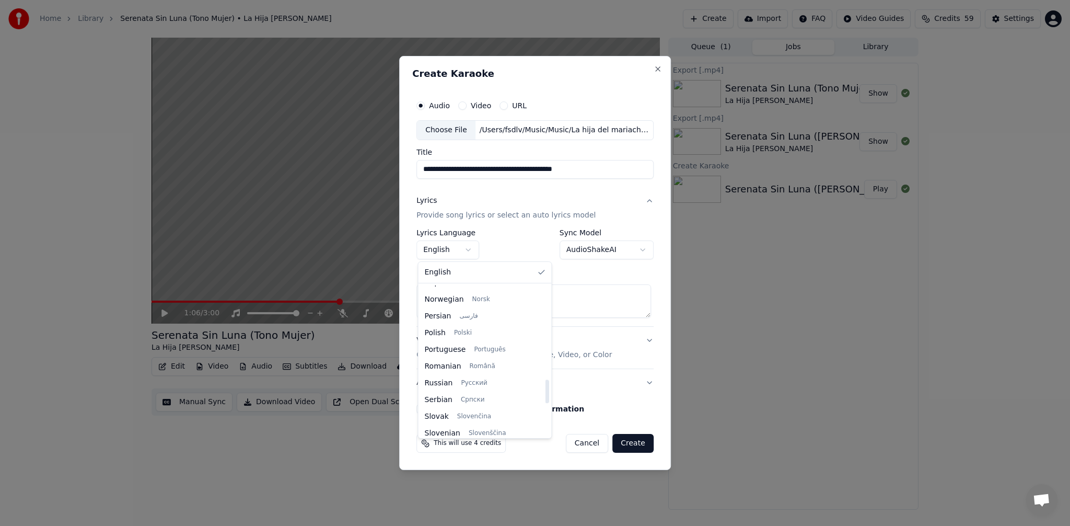
scroll to position [700, 0]
select select "**"
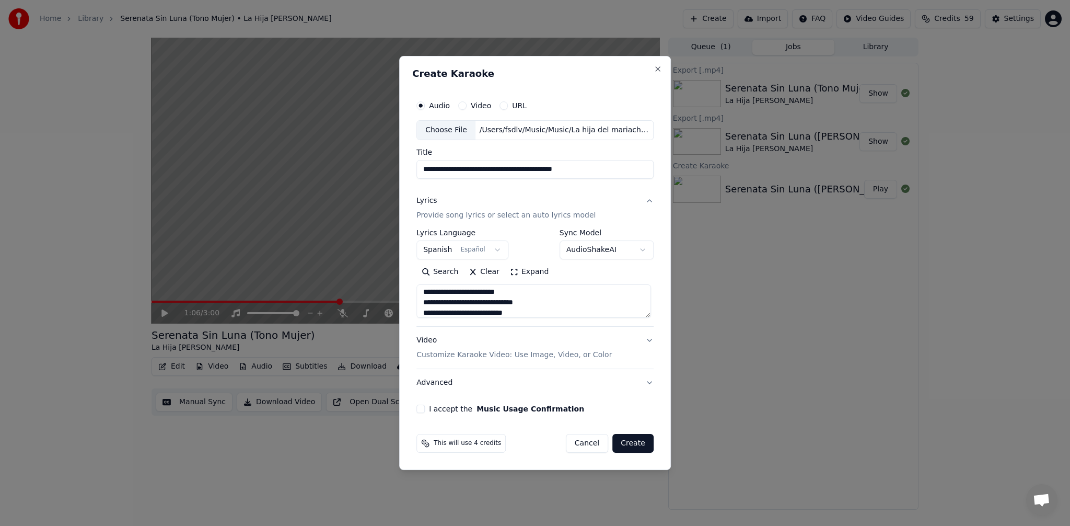
click at [470, 342] on div "Video Customize Karaoke Video: Use Image, Video, or Color" at bounding box center [513, 347] width 195 height 25
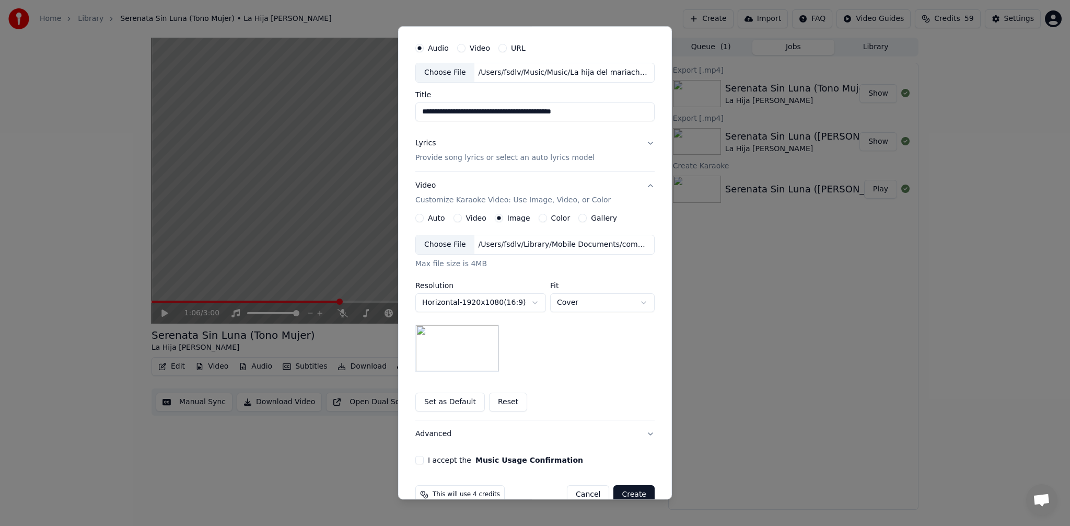
scroll to position [49, 0]
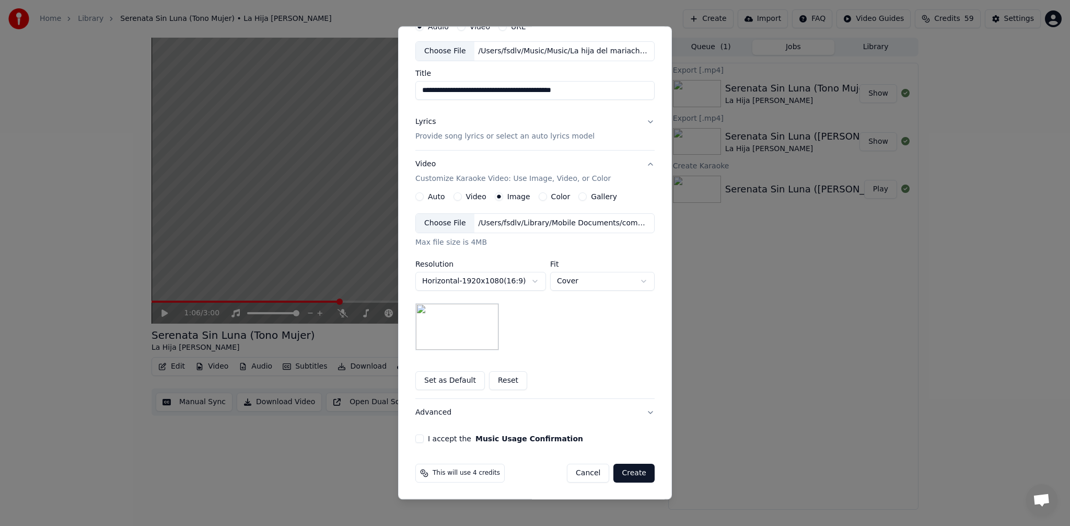
click at [417, 438] on button "I accept the Music Usage Confirmation" at bounding box center [419, 438] width 8 height 8
click at [635, 470] on button "Create" at bounding box center [633, 472] width 41 height 19
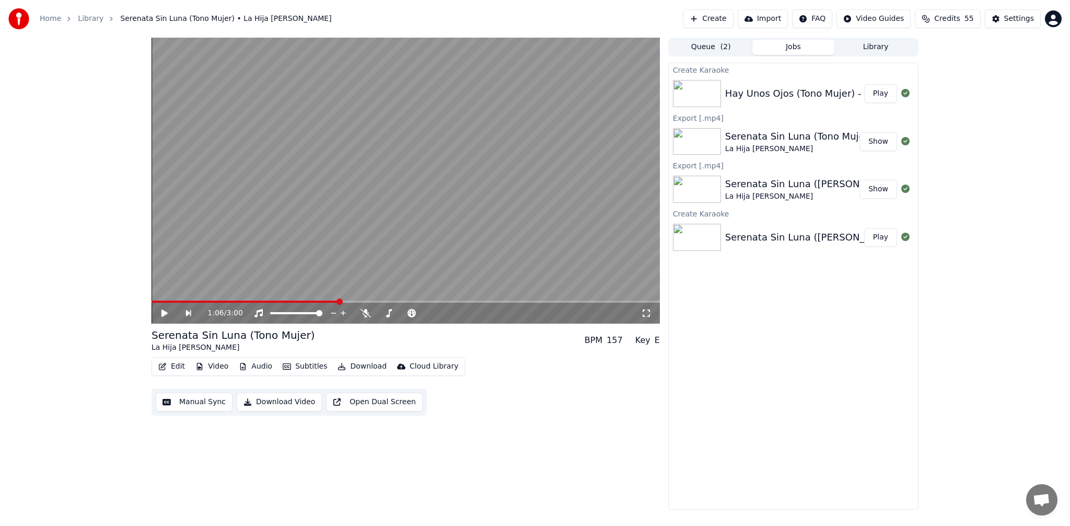
click at [881, 95] on button "Play" at bounding box center [880, 93] width 33 height 19
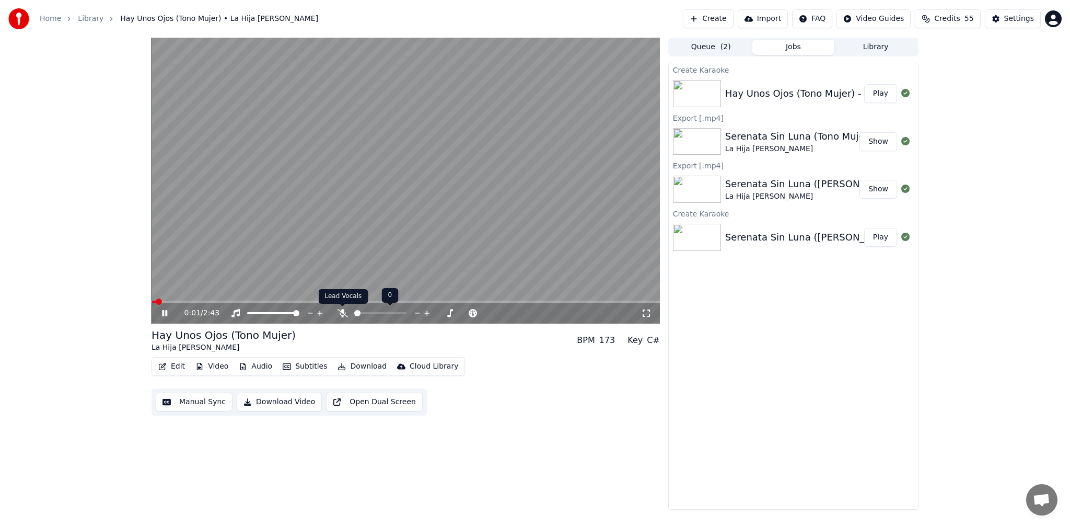
click at [343, 313] on icon at bounding box center [343, 313] width 10 height 8
click at [438, 314] on icon at bounding box center [441, 313] width 10 height 10
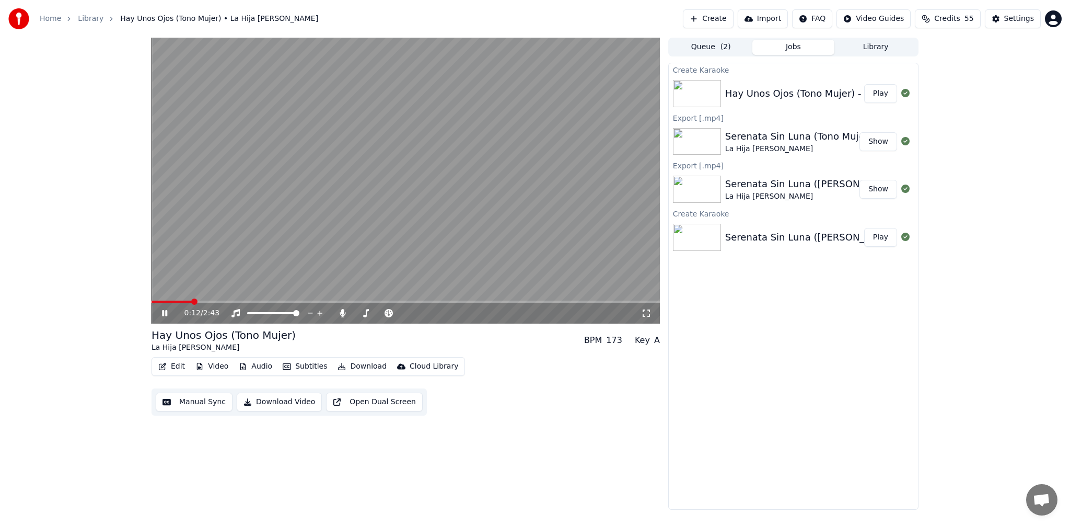
click at [223, 301] on span at bounding box center [406, 301] width 508 height 2
click at [270, 301] on span at bounding box center [406, 301] width 508 height 2
click at [304, 301] on span at bounding box center [406, 301] width 508 height 2
click at [340, 301] on span at bounding box center [406, 301] width 508 height 2
click at [397, 301] on span at bounding box center [406, 301] width 508 height 2
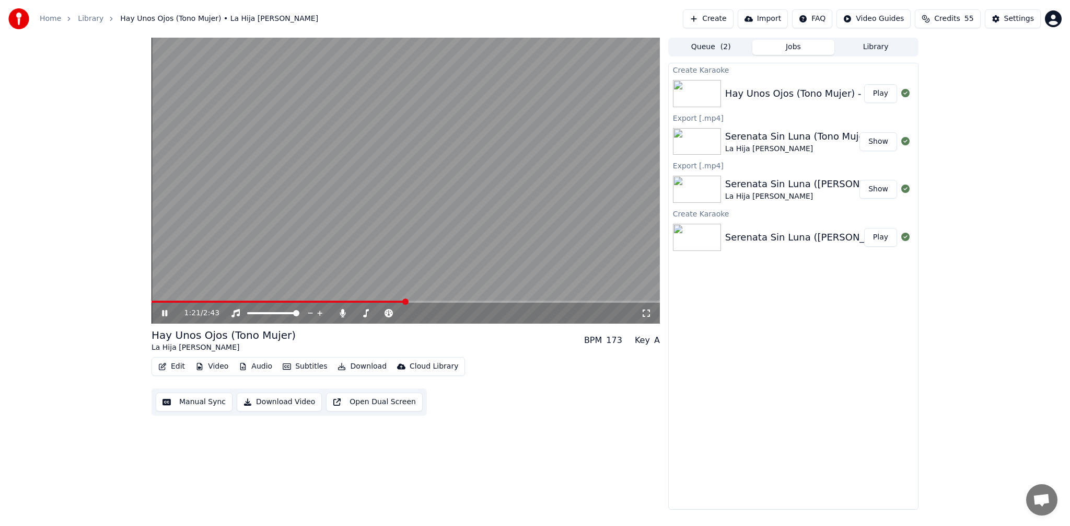
click at [431, 301] on span at bounding box center [406, 301] width 508 height 2
click at [459, 301] on span at bounding box center [406, 301] width 508 height 2
click at [480, 301] on span at bounding box center [406, 301] width 508 height 2
click at [500, 301] on span at bounding box center [406, 301] width 508 height 2
click at [522, 300] on span at bounding box center [406, 301] width 508 height 2
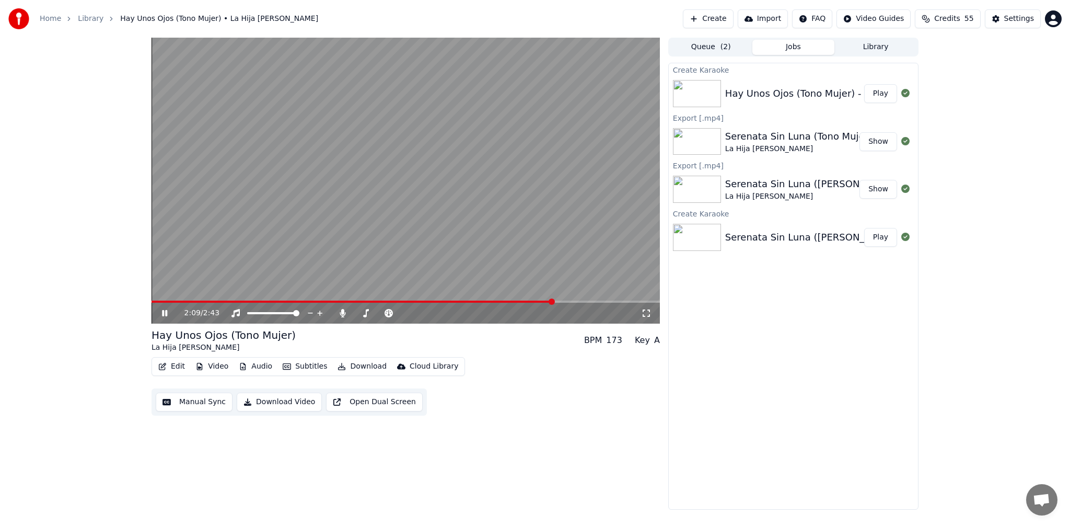
click at [579, 302] on span at bounding box center [406, 301] width 508 height 2
click at [632, 302] on span at bounding box center [406, 301] width 508 height 2
click at [164, 311] on icon at bounding box center [164, 313] width 5 height 6
click at [341, 313] on icon at bounding box center [343, 313] width 10 height 8
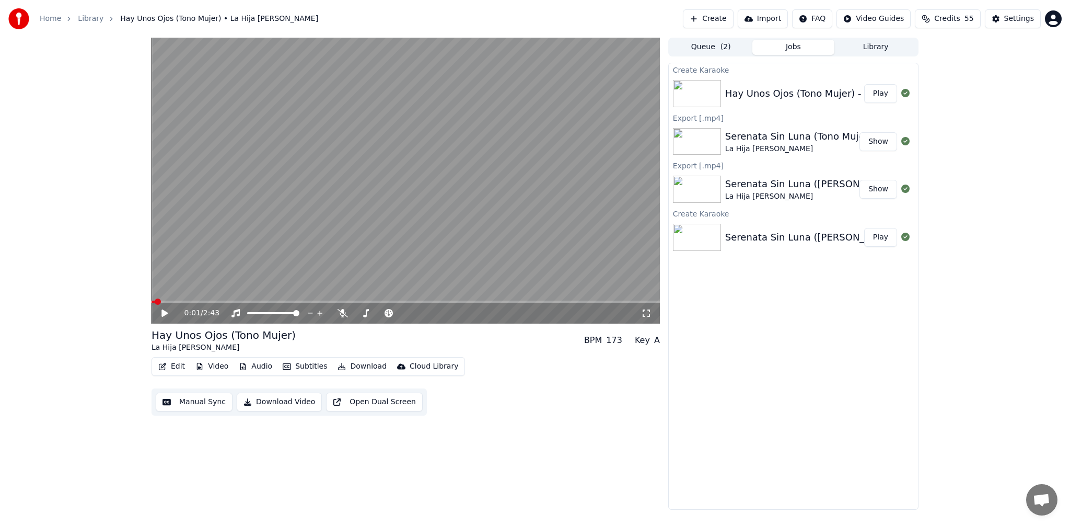
click at [155, 300] on span at bounding box center [153, 301] width 3 height 2
click at [166, 311] on icon at bounding box center [164, 312] width 6 height 7
click at [165, 312] on icon at bounding box center [164, 313] width 5 height 6
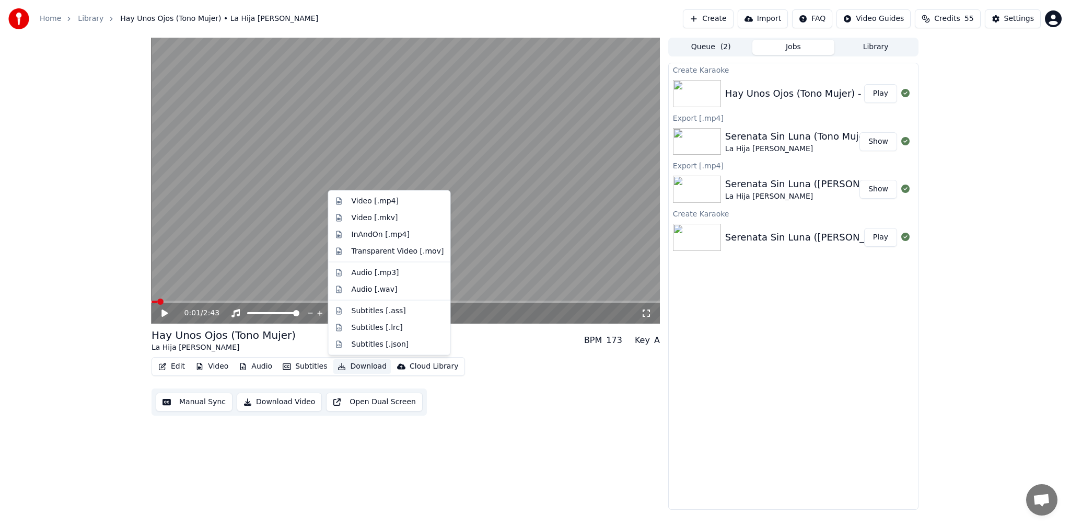
click at [365, 371] on button "Download" at bounding box center [361, 366] width 57 height 15
click at [388, 199] on div "Video [.mp4]" at bounding box center [375, 201] width 47 height 10
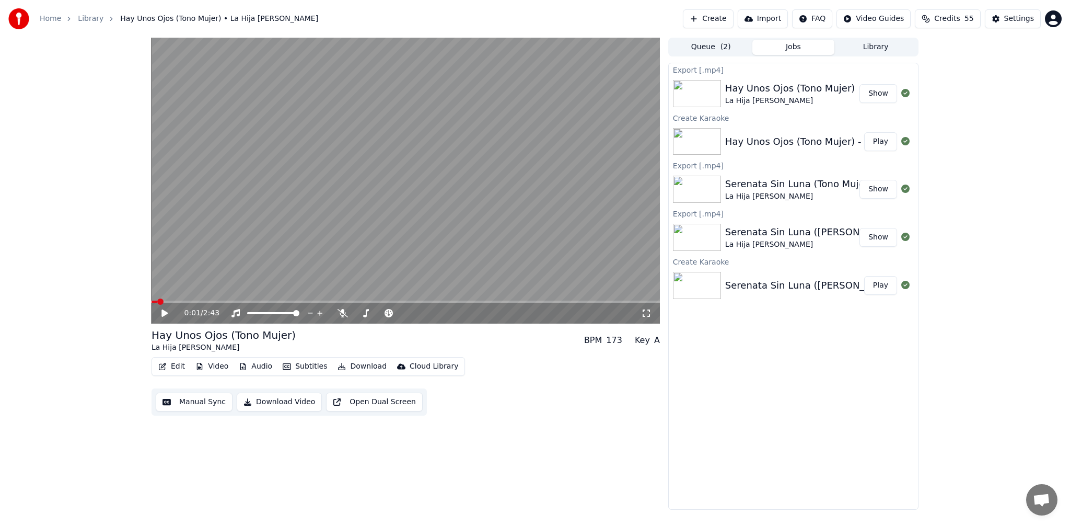
click at [720, 17] on button "Create" at bounding box center [708, 18] width 51 height 19
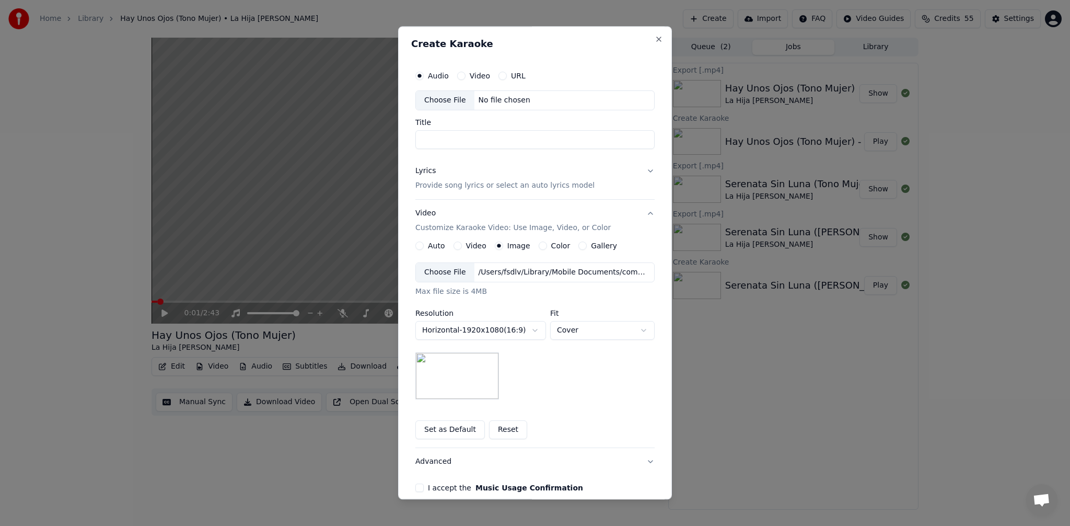
click at [456, 101] on div "Choose File" at bounding box center [445, 100] width 59 height 19
click at [491, 143] on input "**********" at bounding box center [534, 139] width 239 height 19
click at [518, 141] on input "**********" at bounding box center [534, 139] width 239 height 19
paste input
click at [422, 141] on input "**********" at bounding box center [534, 139] width 239 height 19
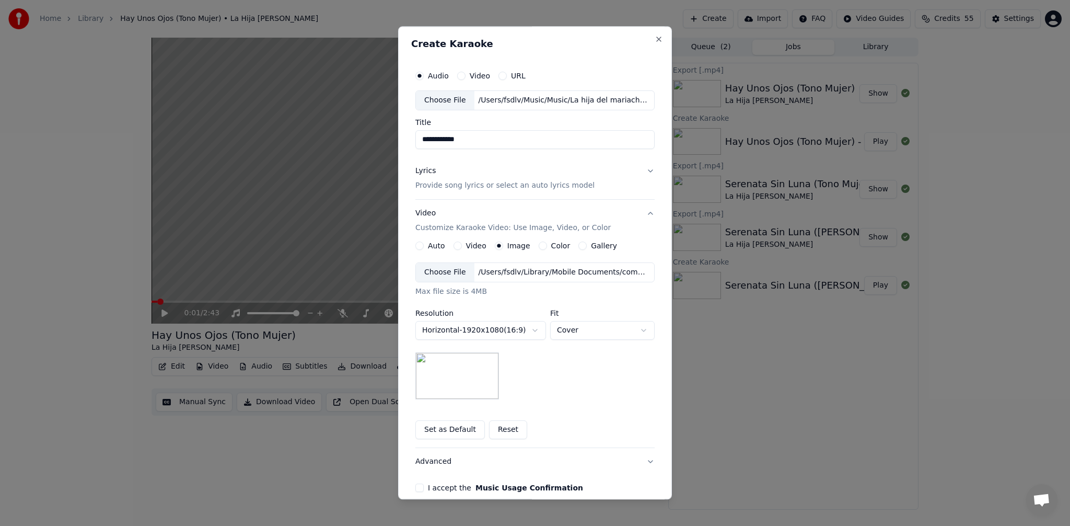
click at [451, 142] on input "**********" at bounding box center [534, 139] width 239 height 19
click at [497, 137] on input "**********" at bounding box center [534, 139] width 239 height 19
click at [664, 140] on div "**********" at bounding box center [535, 262] width 274 height 473
click at [470, 142] on input "**********" at bounding box center [534, 139] width 239 height 19
type input "**********"
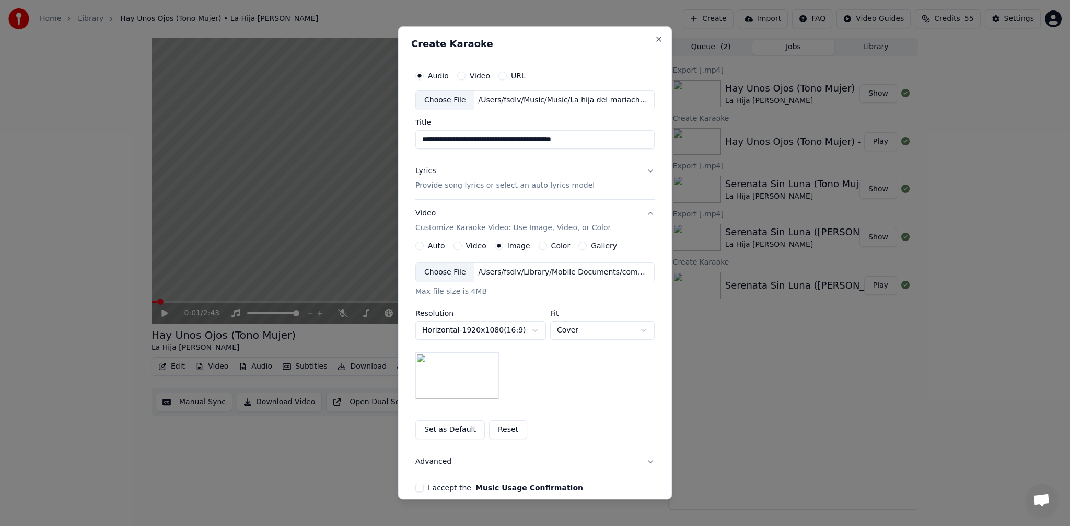
click at [478, 165] on button "Lyrics Provide song lyrics or select an auto lyrics model" at bounding box center [534, 178] width 239 height 42
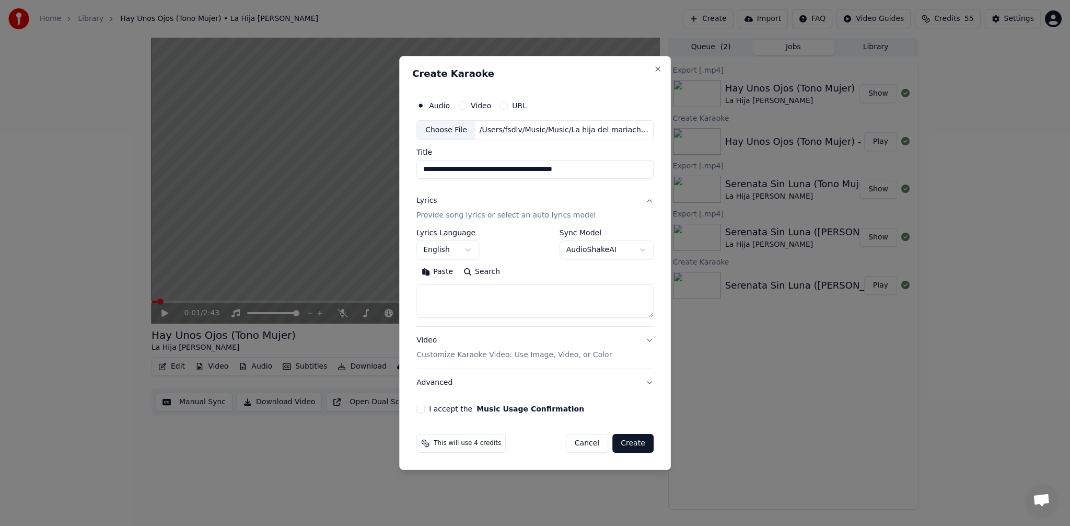
click at [474, 299] on textarea at bounding box center [534, 300] width 237 height 33
paste textarea "**********"
type textarea "**********"
click at [467, 242] on body "**********" at bounding box center [535, 263] width 1070 height 526
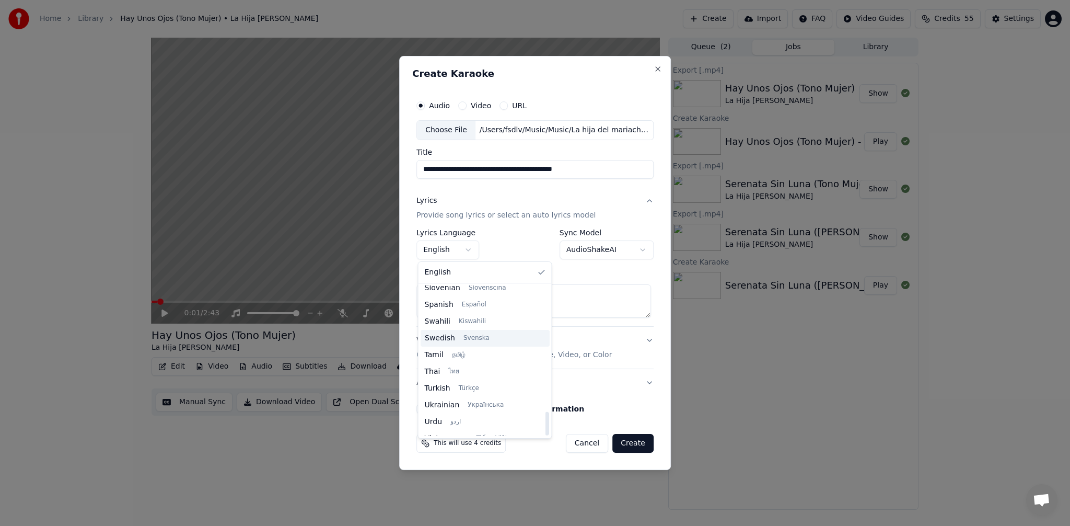
scroll to position [760, 0]
select select "**"
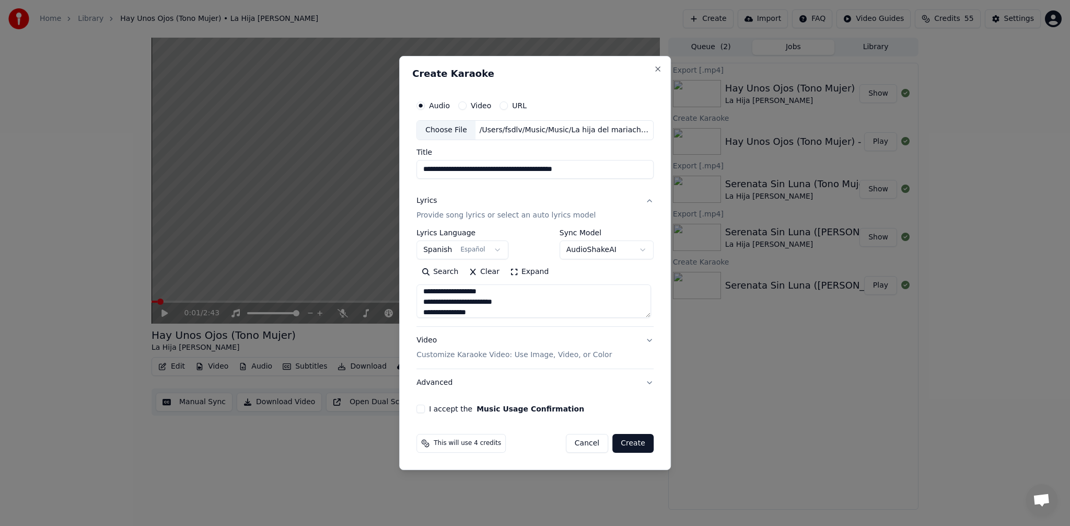
click at [513, 344] on div "Video Customize Karaoke Video: Use Image, Video, or Color" at bounding box center [513, 347] width 195 height 25
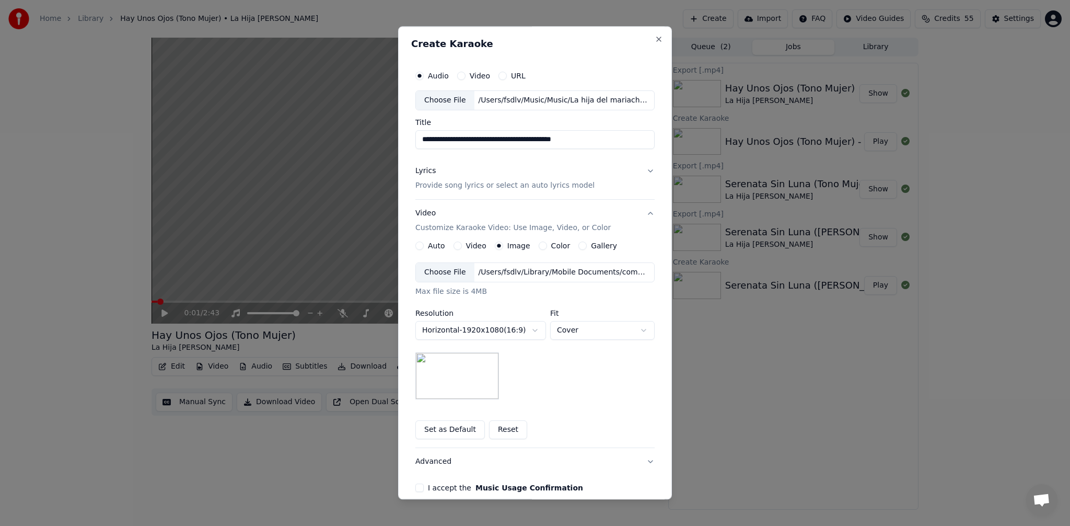
scroll to position [49, 0]
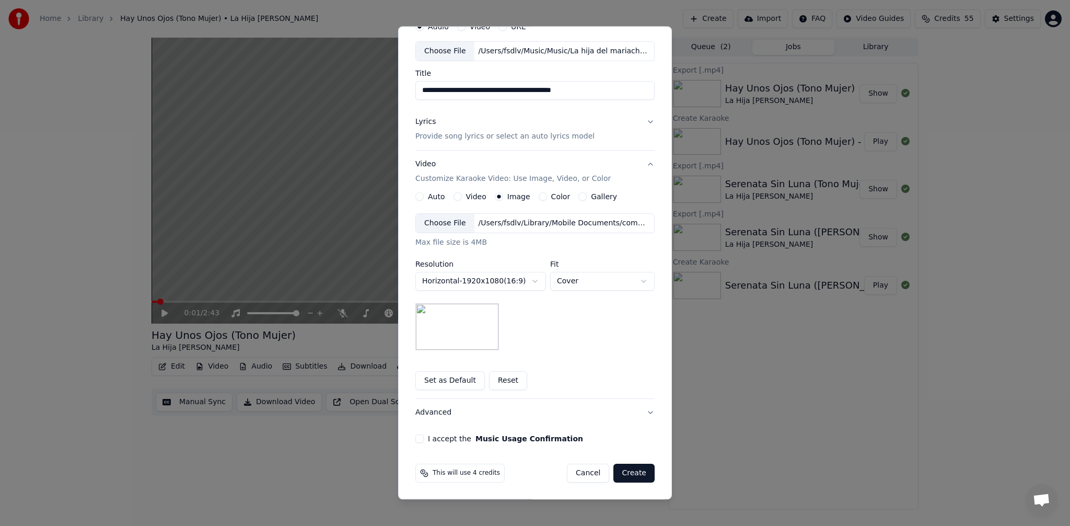
click at [415, 441] on button "I accept the Music Usage Confirmation" at bounding box center [419, 438] width 8 height 8
click at [634, 471] on button "Create" at bounding box center [633, 472] width 41 height 19
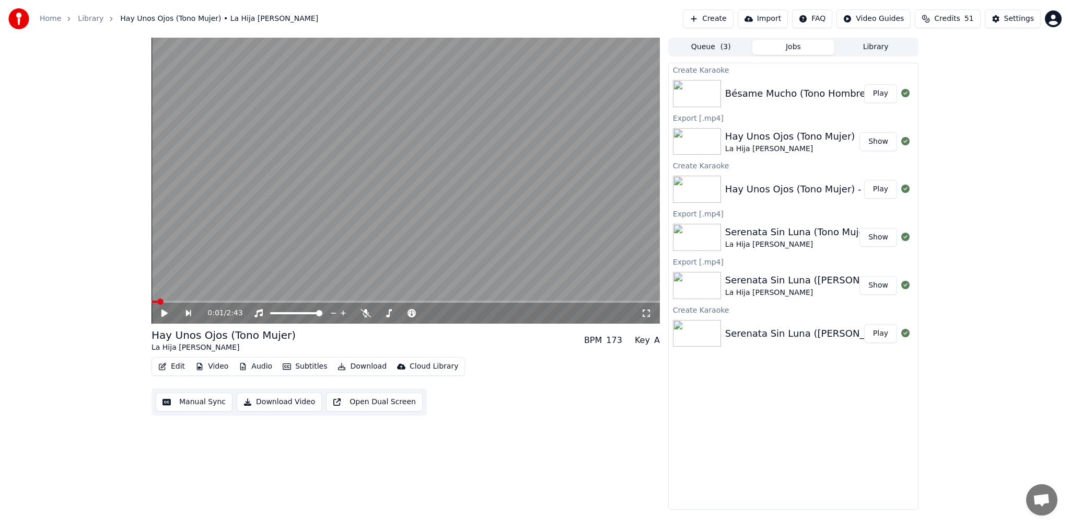
click at [879, 94] on button "Play" at bounding box center [880, 93] width 33 height 19
click at [346, 314] on icon at bounding box center [343, 313] width 10 height 8
click at [180, 301] on span at bounding box center [406, 301] width 508 height 2
click at [201, 301] on span at bounding box center [406, 301] width 508 height 2
click at [157, 301] on span at bounding box center [155, 301] width 6 height 2
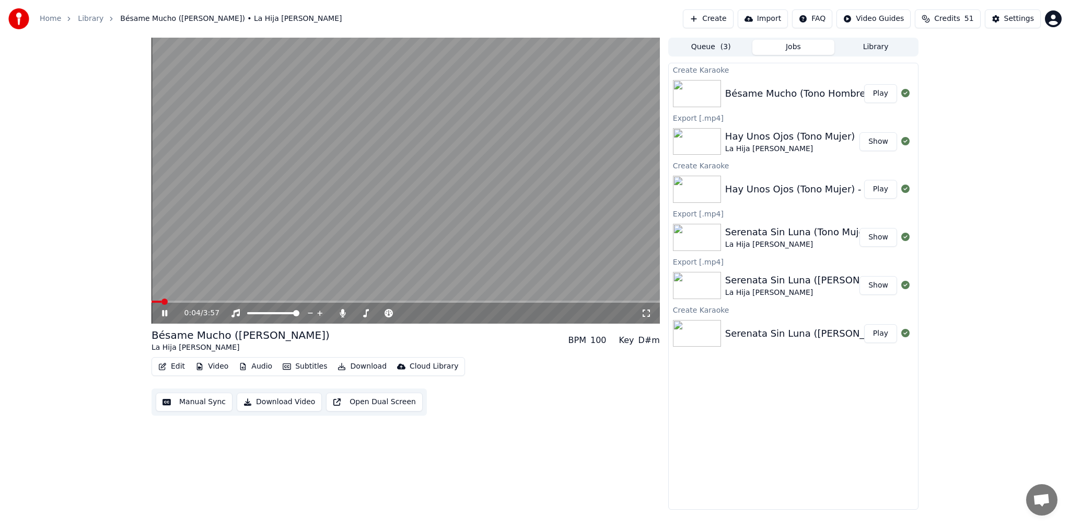
click at [207, 302] on span at bounding box center [406, 301] width 508 height 2
click at [243, 301] on span at bounding box center [406, 301] width 508 height 2
click at [269, 301] on span at bounding box center [406, 301] width 508 height 2
click at [301, 300] on span at bounding box center [406, 301] width 508 height 2
click at [330, 301] on span at bounding box center [406, 301] width 508 height 2
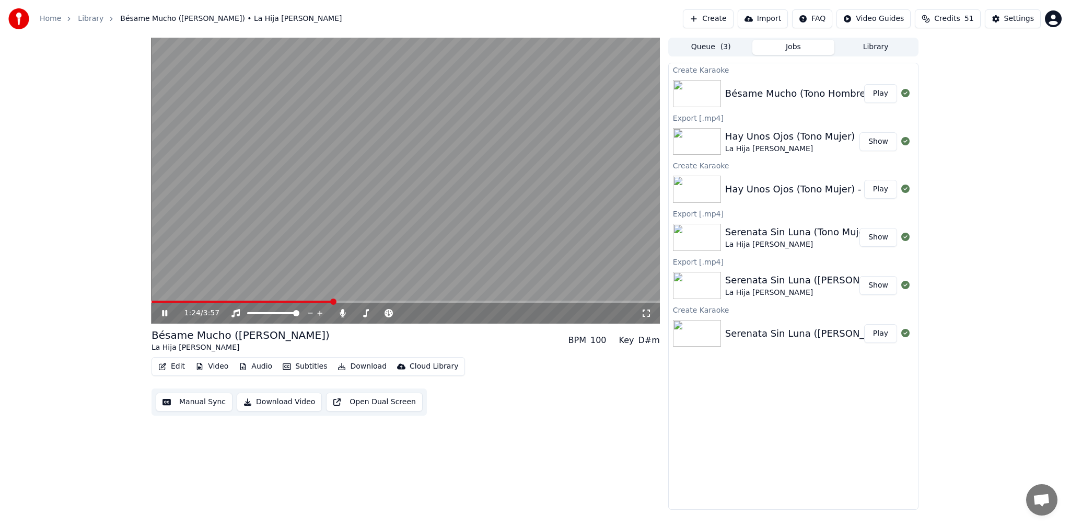
click at [363, 301] on span at bounding box center [406, 301] width 508 height 2
click at [383, 301] on span at bounding box center [406, 301] width 508 height 2
click at [421, 301] on span at bounding box center [406, 301] width 508 height 2
click at [439, 300] on span at bounding box center [406, 301] width 508 height 2
click at [458, 300] on span at bounding box center [406, 301] width 508 height 2
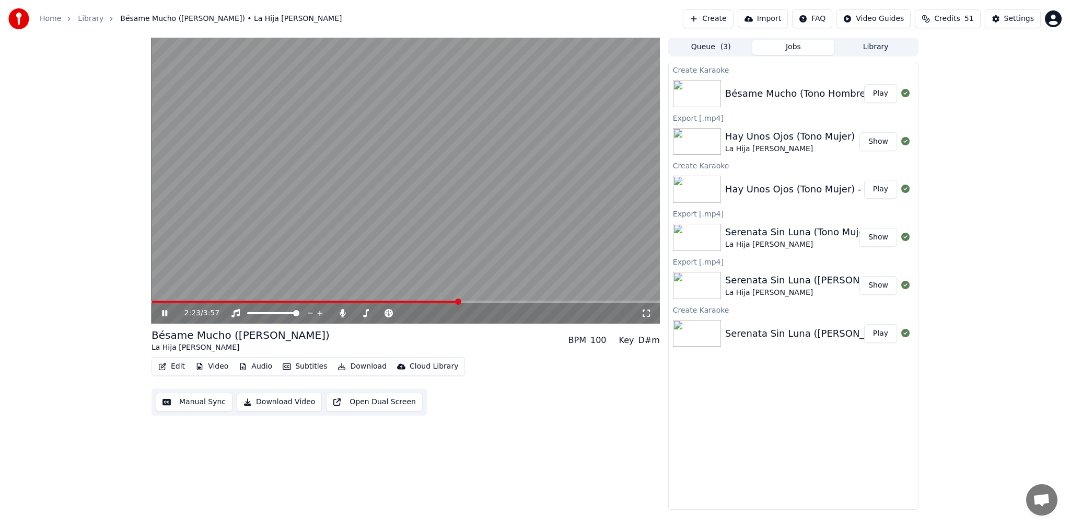
click at [478, 301] on span at bounding box center [406, 301] width 508 height 2
click at [493, 301] on span at bounding box center [406, 301] width 508 height 2
click at [507, 301] on span at bounding box center [406, 301] width 508 height 2
click at [519, 300] on span at bounding box center [406, 301] width 508 height 2
click at [537, 301] on span at bounding box center [406, 301] width 508 height 2
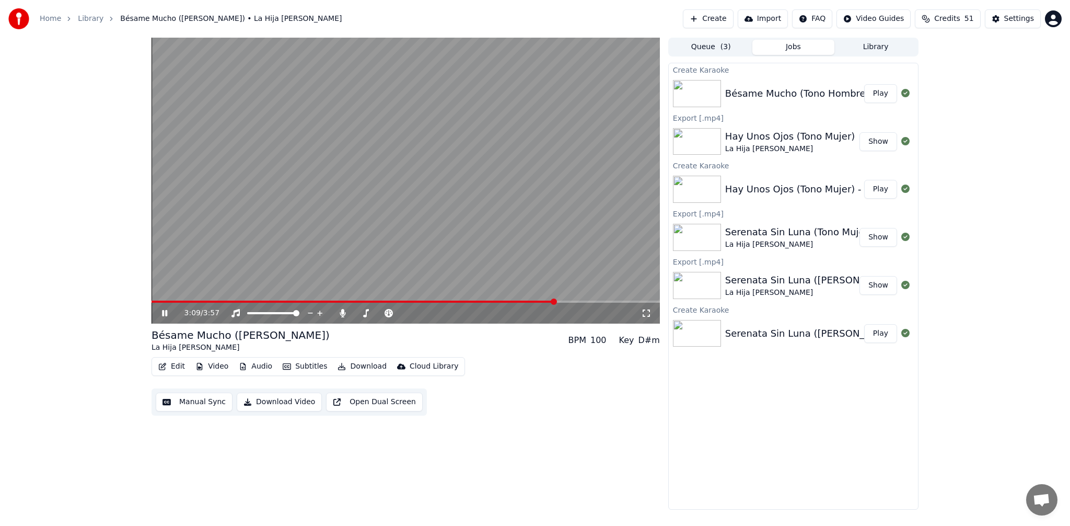
click at [554, 301] on span at bounding box center [406, 301] width 508 height 2
click at [573, 302] on span at bounding box center [406, 301] width 508 height 2
click at [589, 302] on span at bounding box center [406, 301] width 508 height 2
click at [607, 301] on span at bounding box center [406, 301] width 508 height 2
click at [620, 301] on span at bounding box center [406, 301] width 508 height 2
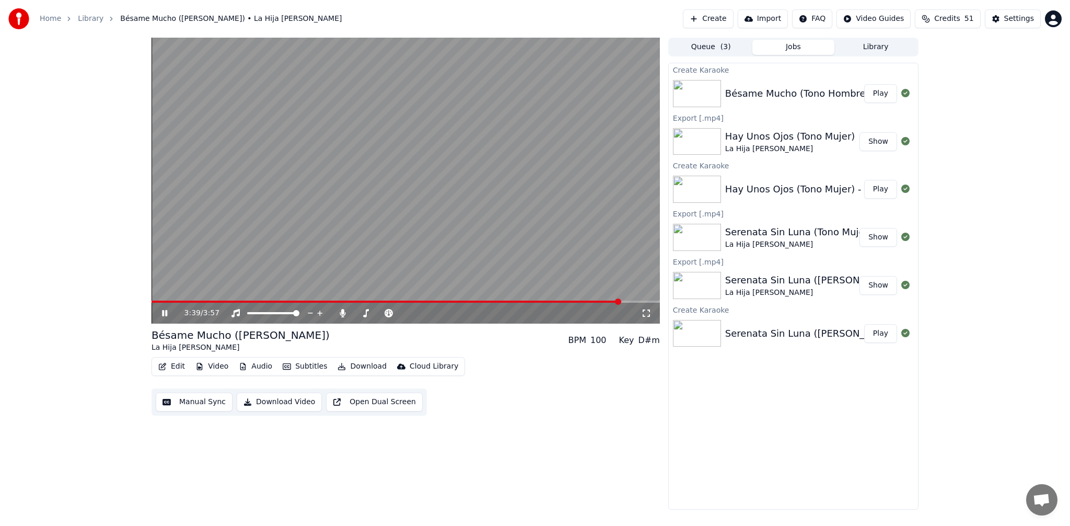
click at [633, 302] on span at bounding box center [406, 301] width 508 height 2
click at [645, 301] on span at bounding box center [406, 301] width 508 height 2
click at [167, 312] on icon at bounding box center [164, 313] width 5 height 6
click at [343, 315] on icon at bounding box center [343, 313] width 10 height 8
click at [506, 380] on div "Edit Video Audio Subtitles Download Cloud Library Manual Sync Download Video Op…" at bounding box center [406, 386] width 508 height 59
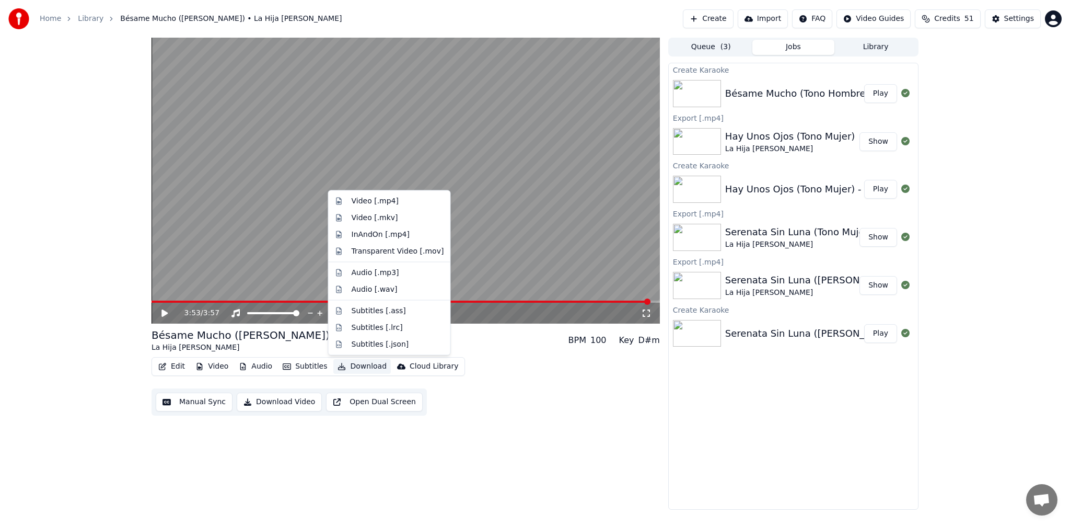
click at [365, 368] on button "Download" at bounding box center [361, 366] width 57 height 15
click at [385, 202] on div "Video [.mp4]" at bounding box center [375, 201] width 47 height 10
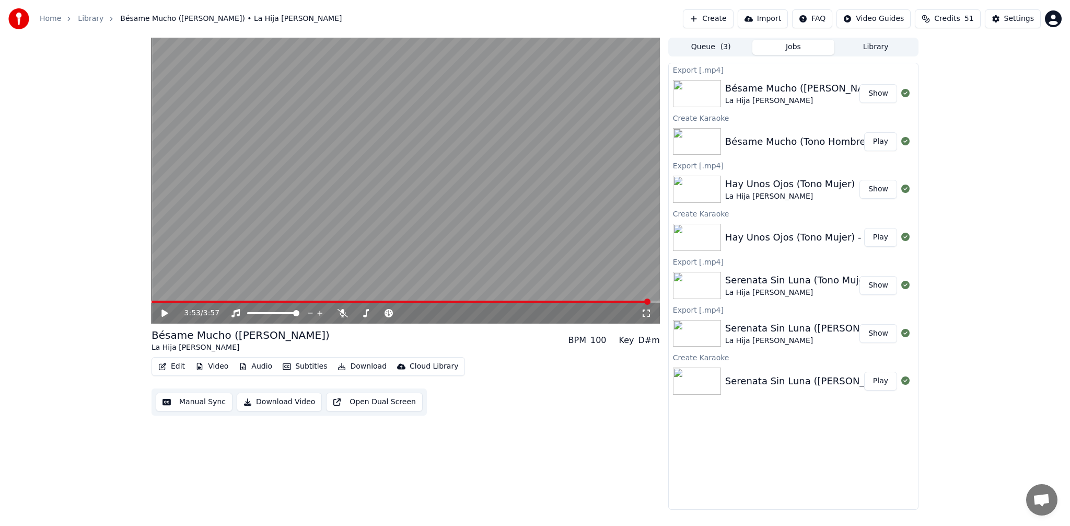
click at [164, 313] on icon at bounding box center [164, 312] width 6 height 7
click at [156, 302] on span at bounding box center [402, 301] width 501 height 2
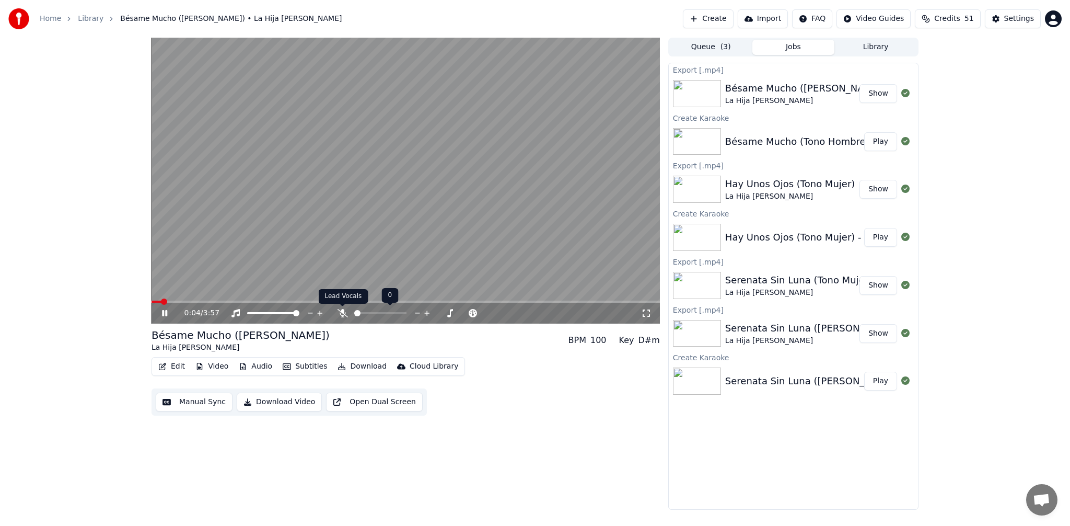
click at [343, 315] on icon at bounding box center [343, 313] width 10 height 8
click at [449, 313] on icon at bounding box center [449, 312] width 5 height 5
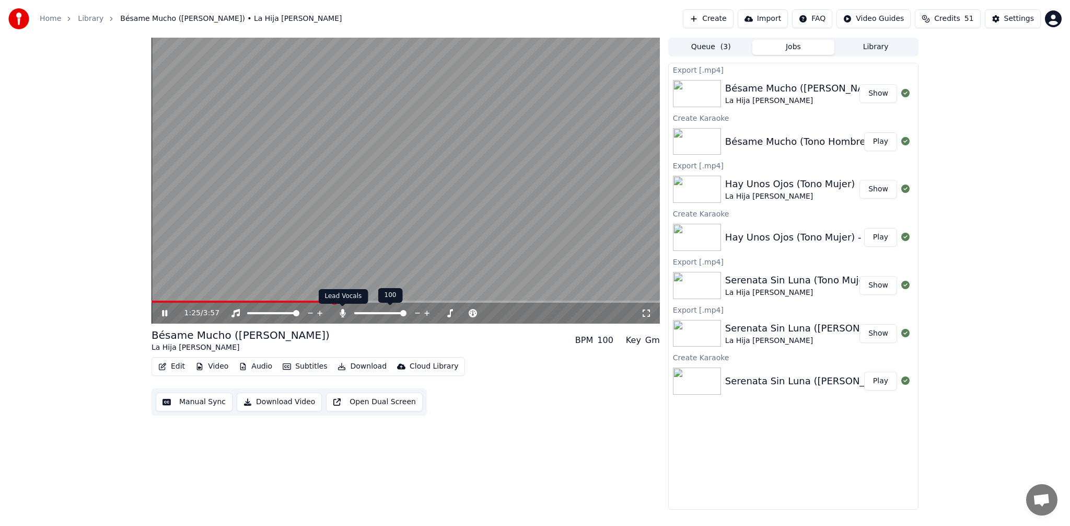
click at [342, 313] on icon at bounding box center [343, 313] width 6 height 8
click at [449, 312] on icon at bounding box center [449, 312] width 5 height 5
click at [444, 312] on icon at bounding box center [441, 313] width 10 height 10
click at [166, 365] on icon "button" at bounding box center [162, 366] width 8 height 7
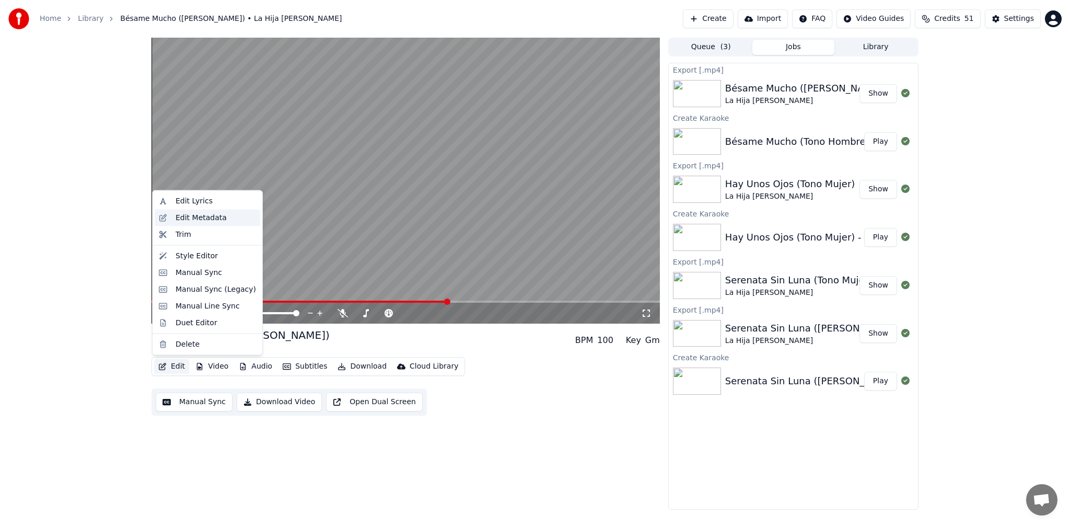
click at [196, 219] on div "Edit Metadata" at bounding box center [201, 217] width 51 height 10
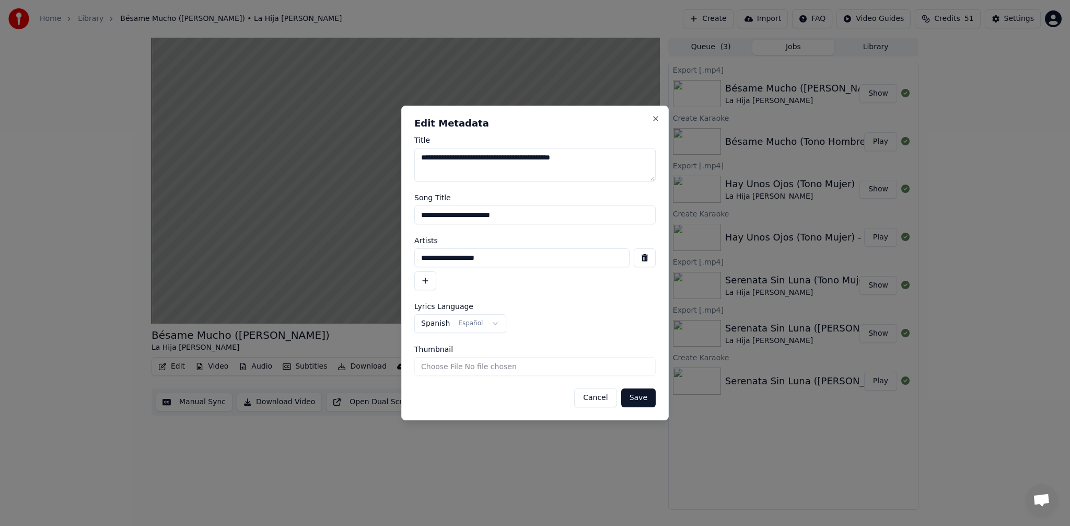
click at [508, 216] on input "**********" at bounding box center [534, 214] width 241 height 19
click at [507, 216] on input "**********" at bounding box center [534, 214] width 241 height 19
type input "**********"
click at [642, 394] on button "Save" at bounding box center [638, 397] width 34 height 19
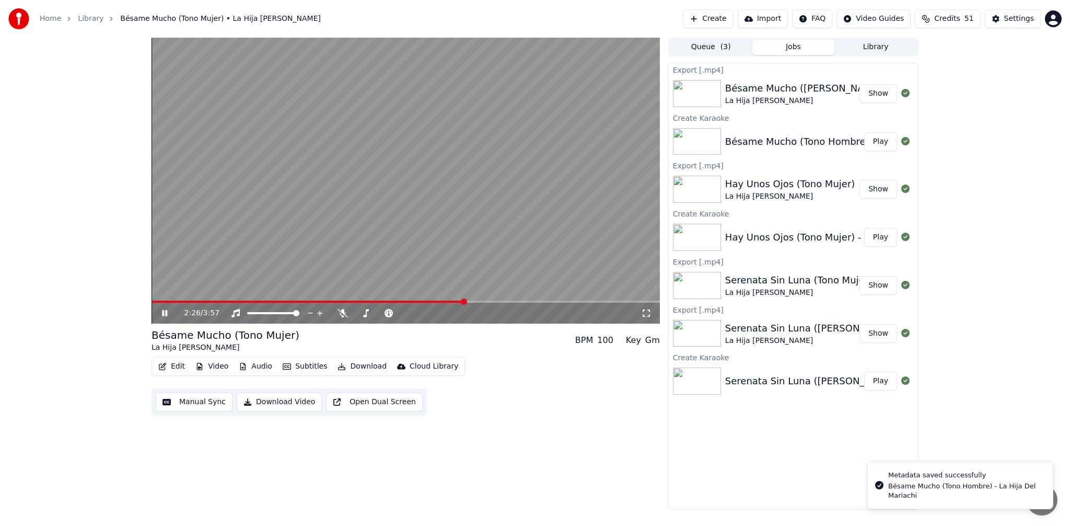
click at [388, 247] on video at bounding box center [406, 181] width 508 height 286
click at [355, 369] on button "Download" at bounding box center [361, 366] width 57 height 15
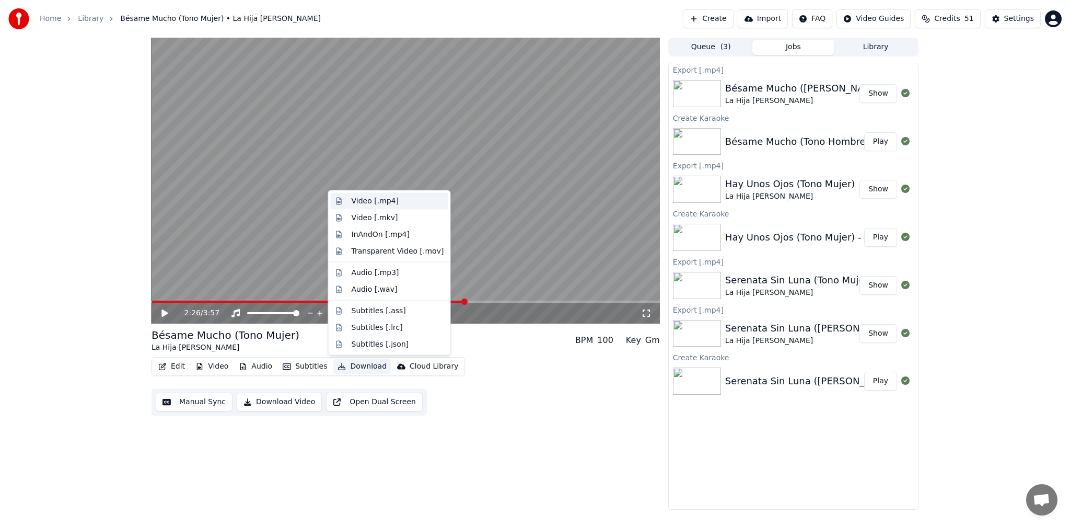
click at [381, 200] on div "Video [.mp4]" at bounding box center [375, 201] width 47 height 10
